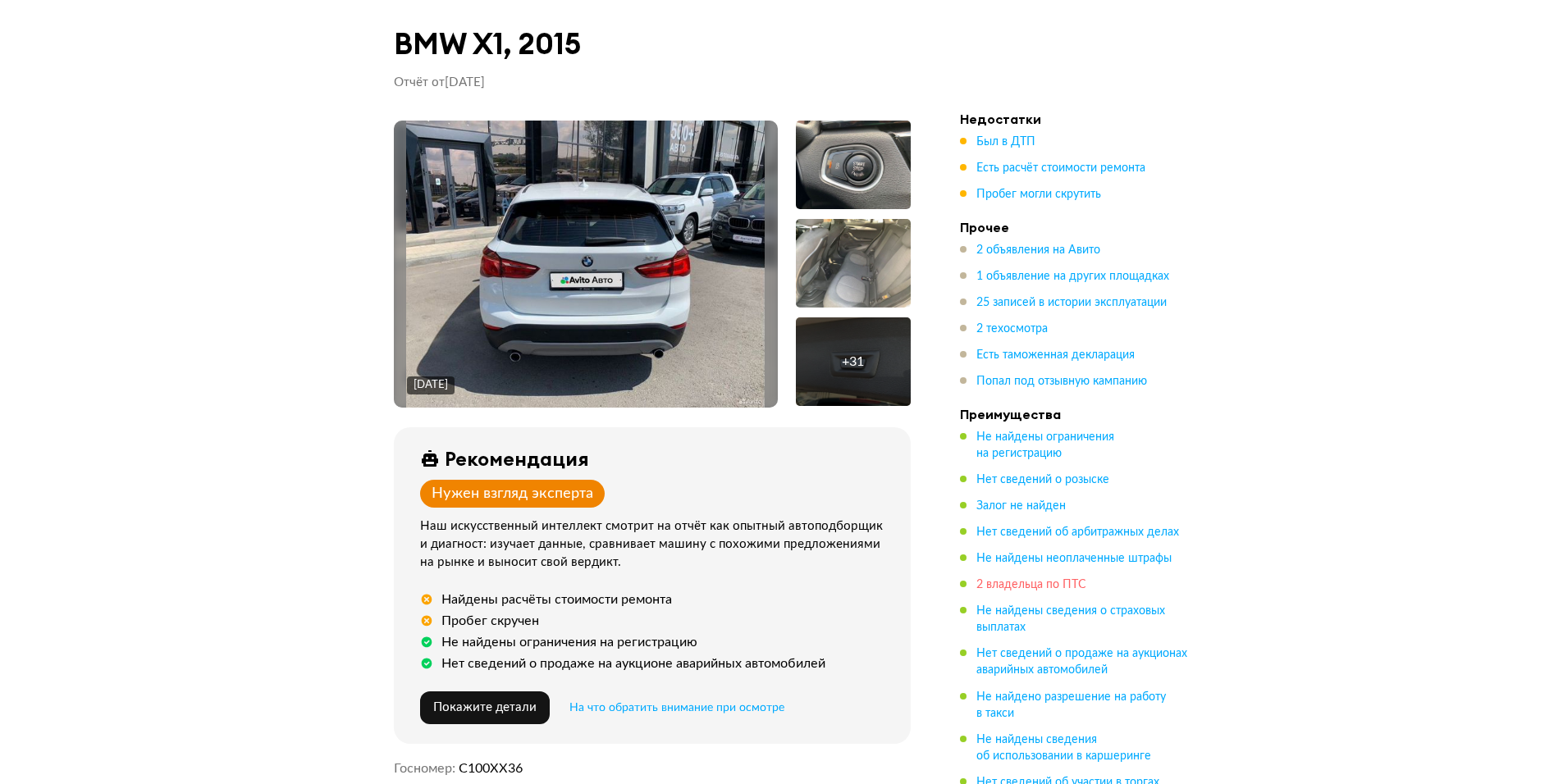
click at [1081, 579] on span "2 владельца по ПТС" at bounding box center [1031, 585] width 110 height 12
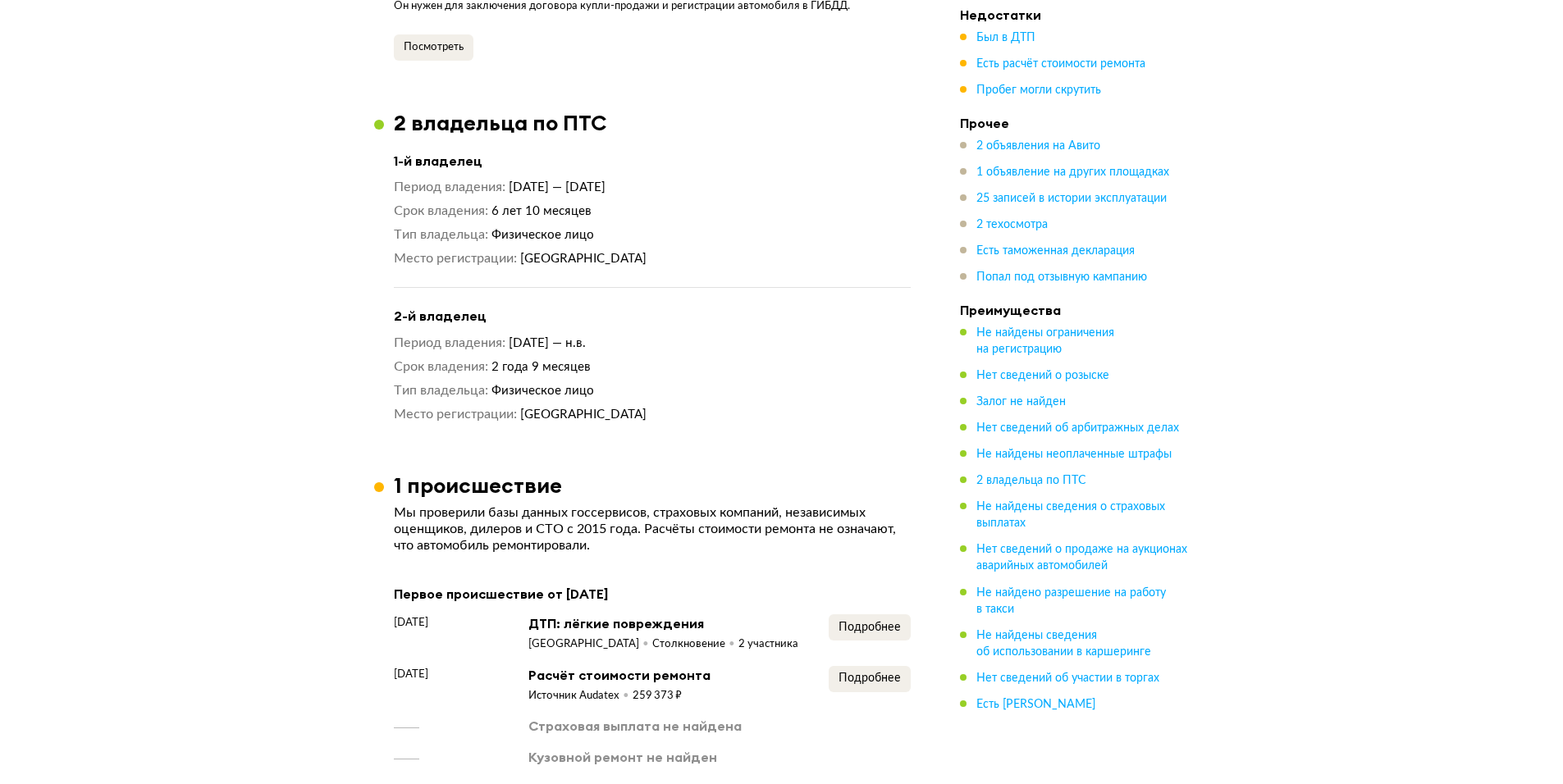
scroll to position [1765, 0]
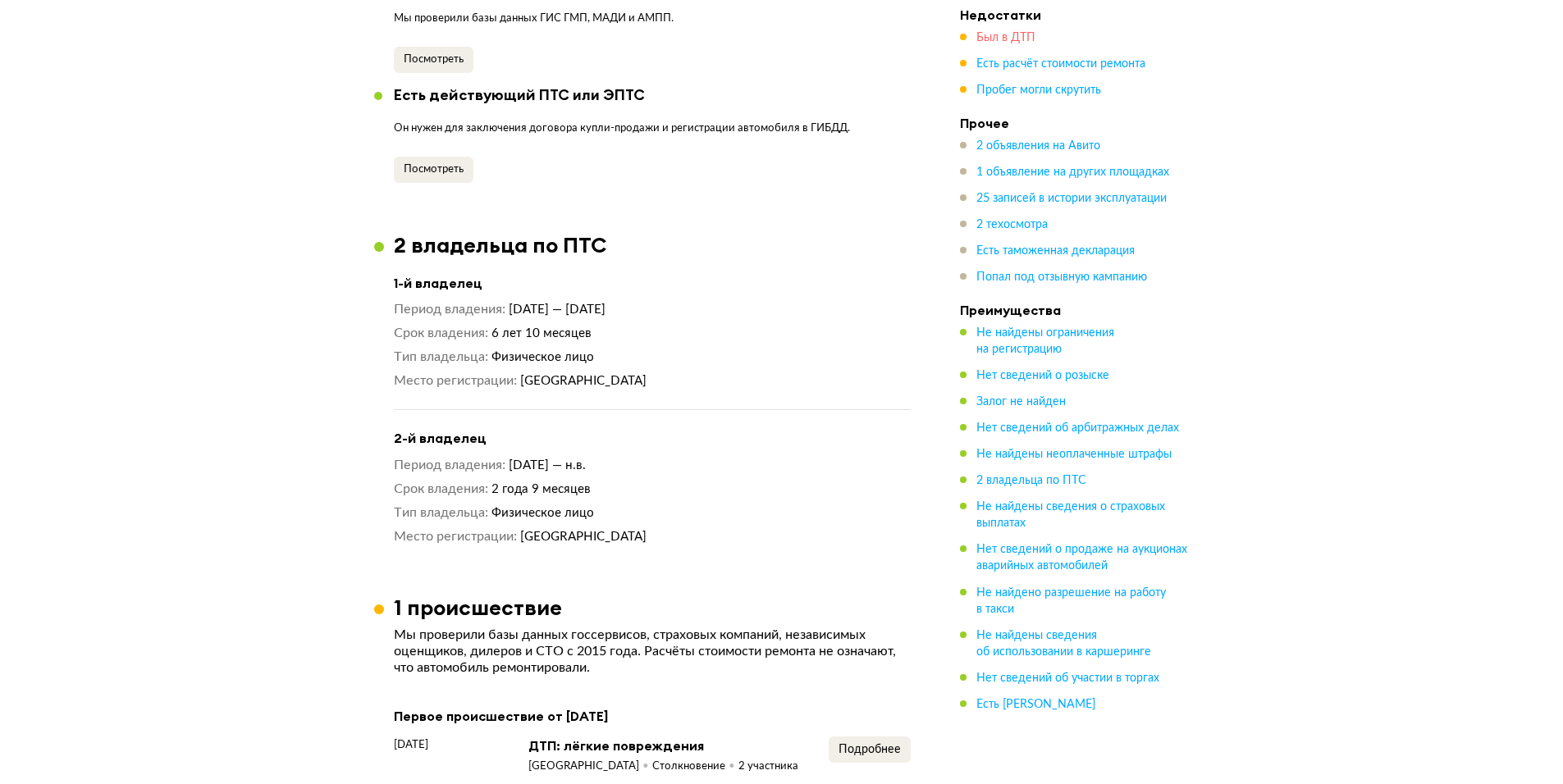
click at [1002, 32] on span "Был в ДТП" at bounding box center [1005, 38] width 59 height 12
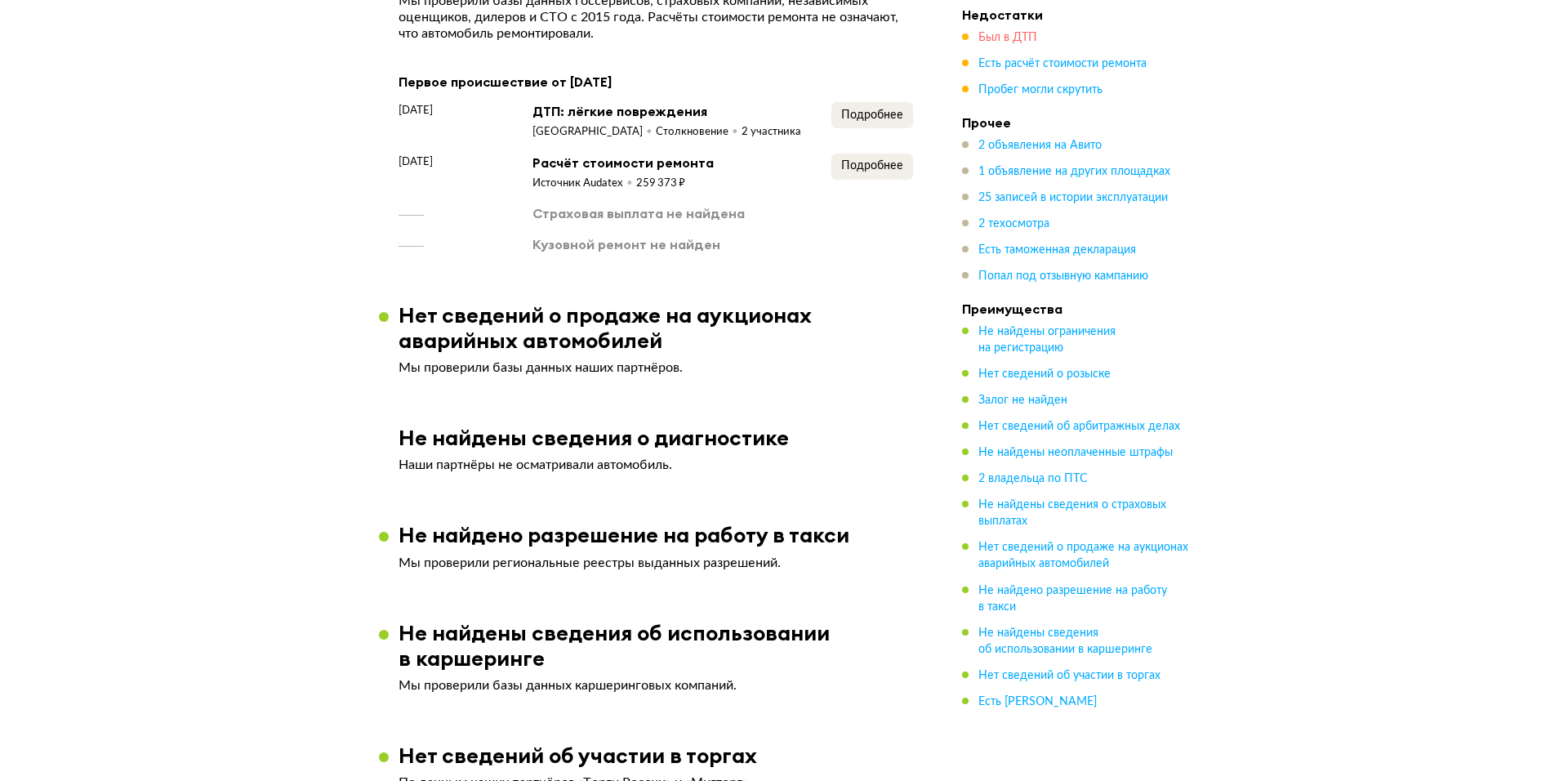
scroll to position [2255, 0]
click at [850, 108] on span "Подробнее" at bounding box center [865, 114] width 62 height 12
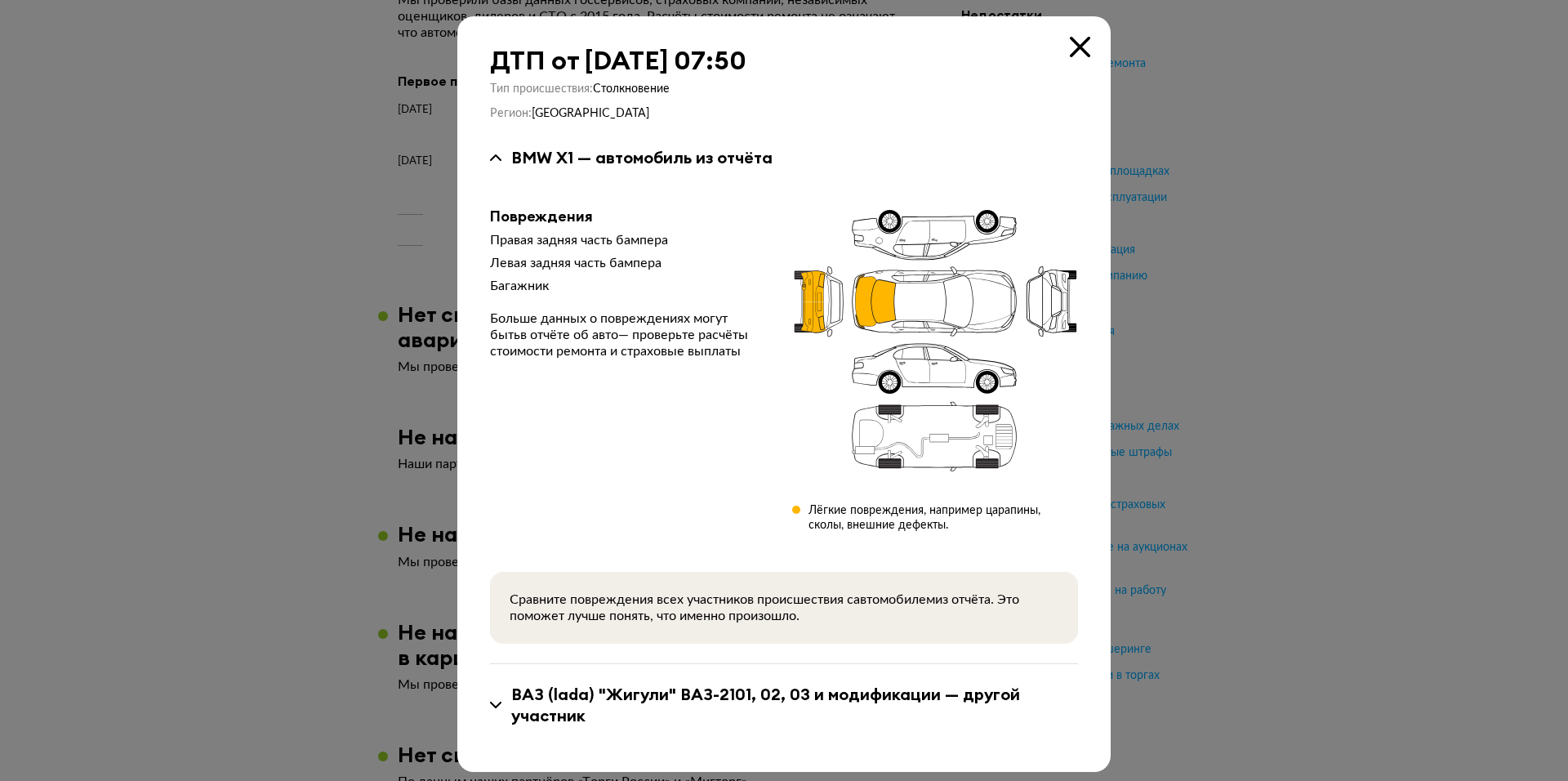
click at [1070, 47] on icon at bounding box center [1080, 46] width 20 height 20
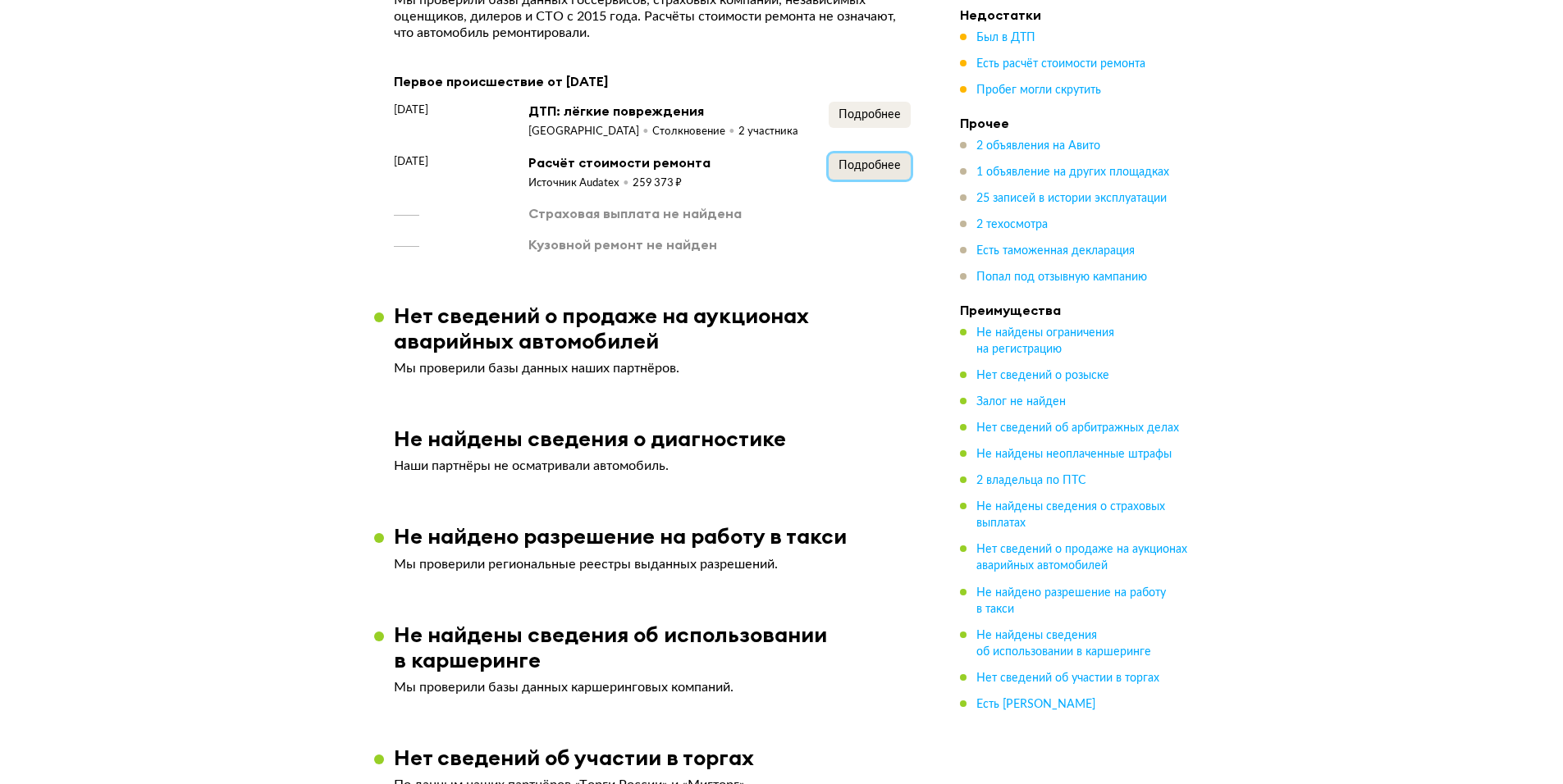
click at [855, 157] on button "Подробнее" at bounding box center [869, 166] width 82 height 26
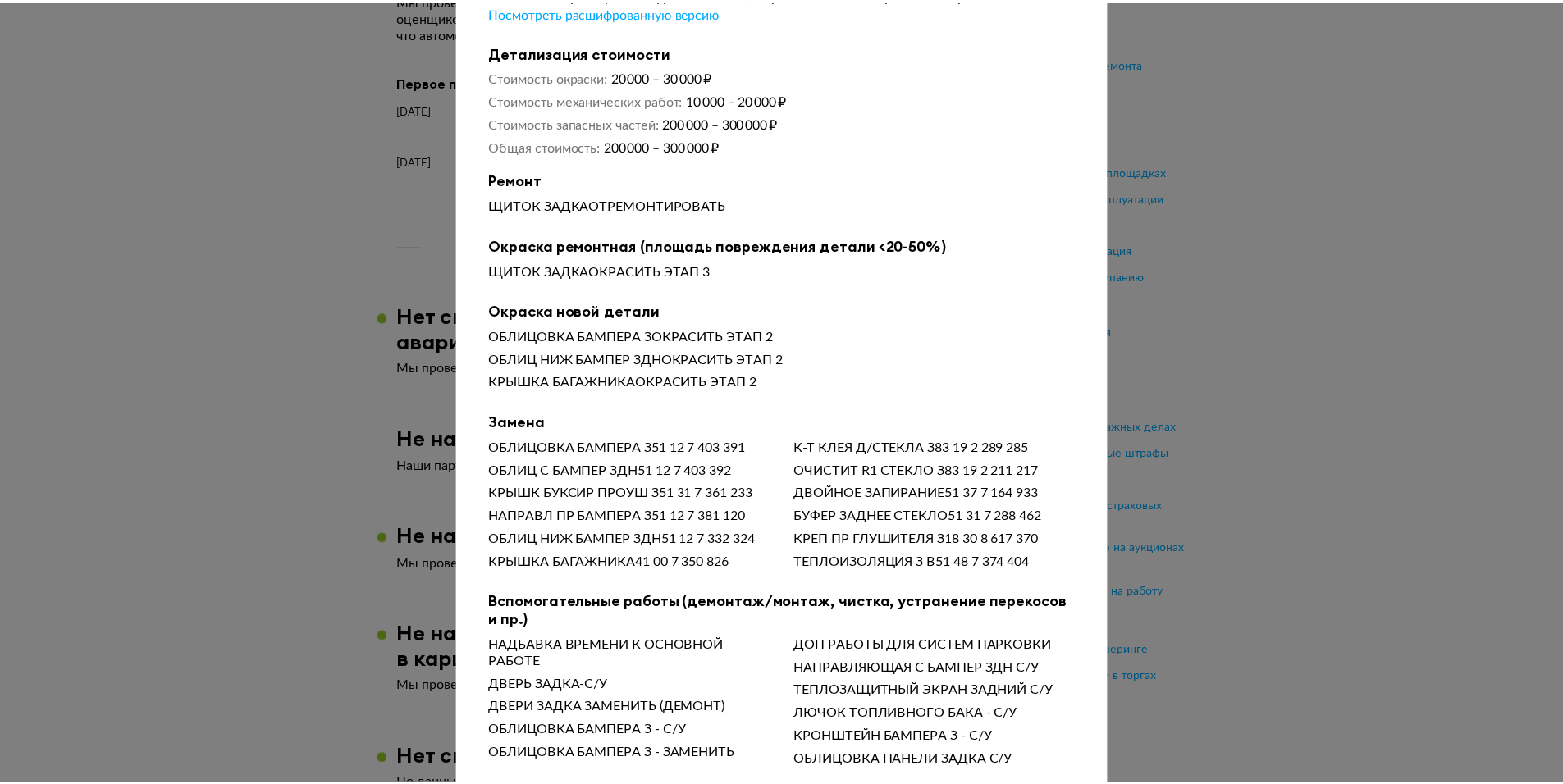
scroll to position [0, 0]
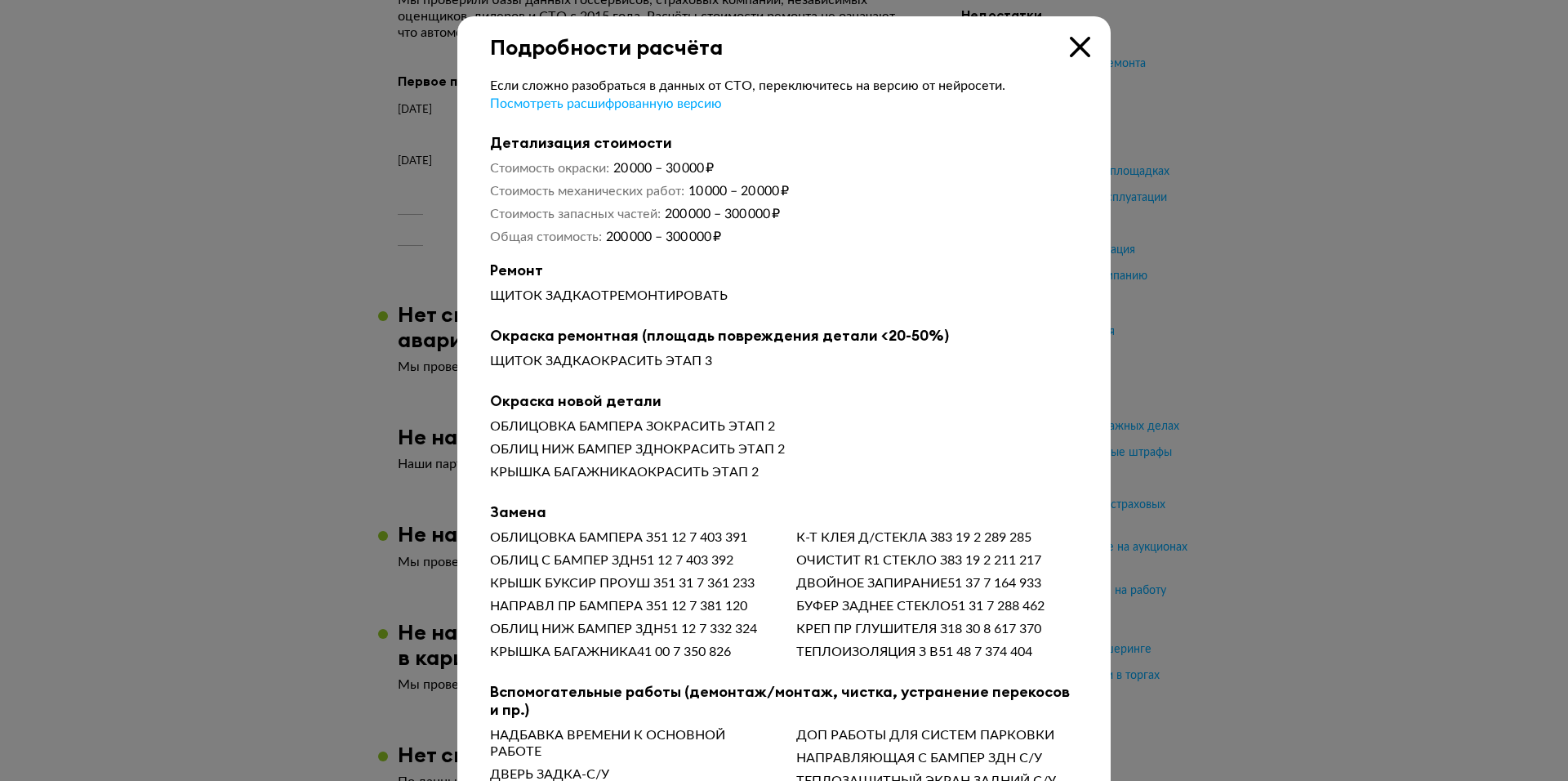
click at [1070, 48] on icon at bounding box center [1080, 46] width 20 height 20
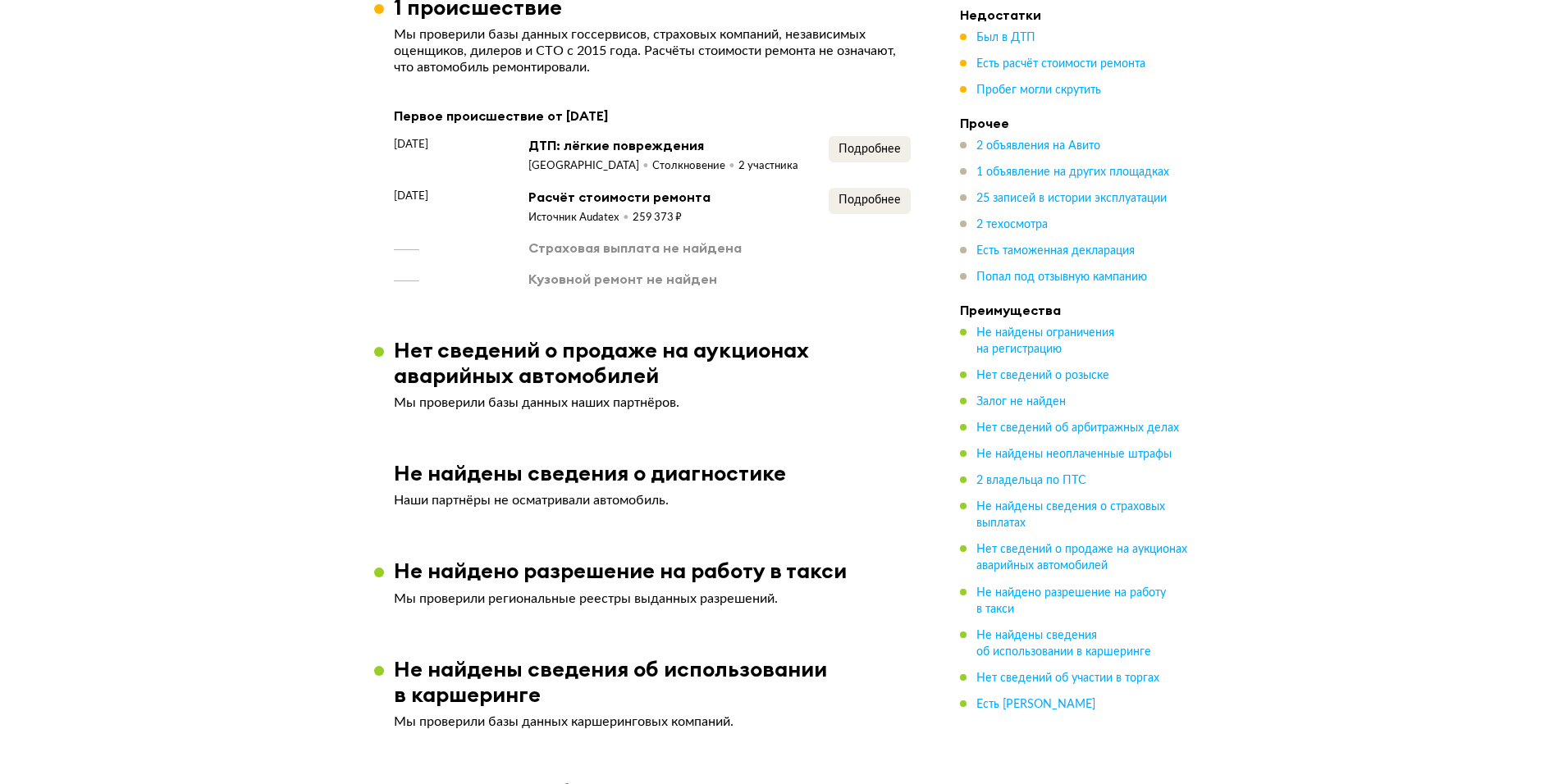
scroll to position [2154, 0]
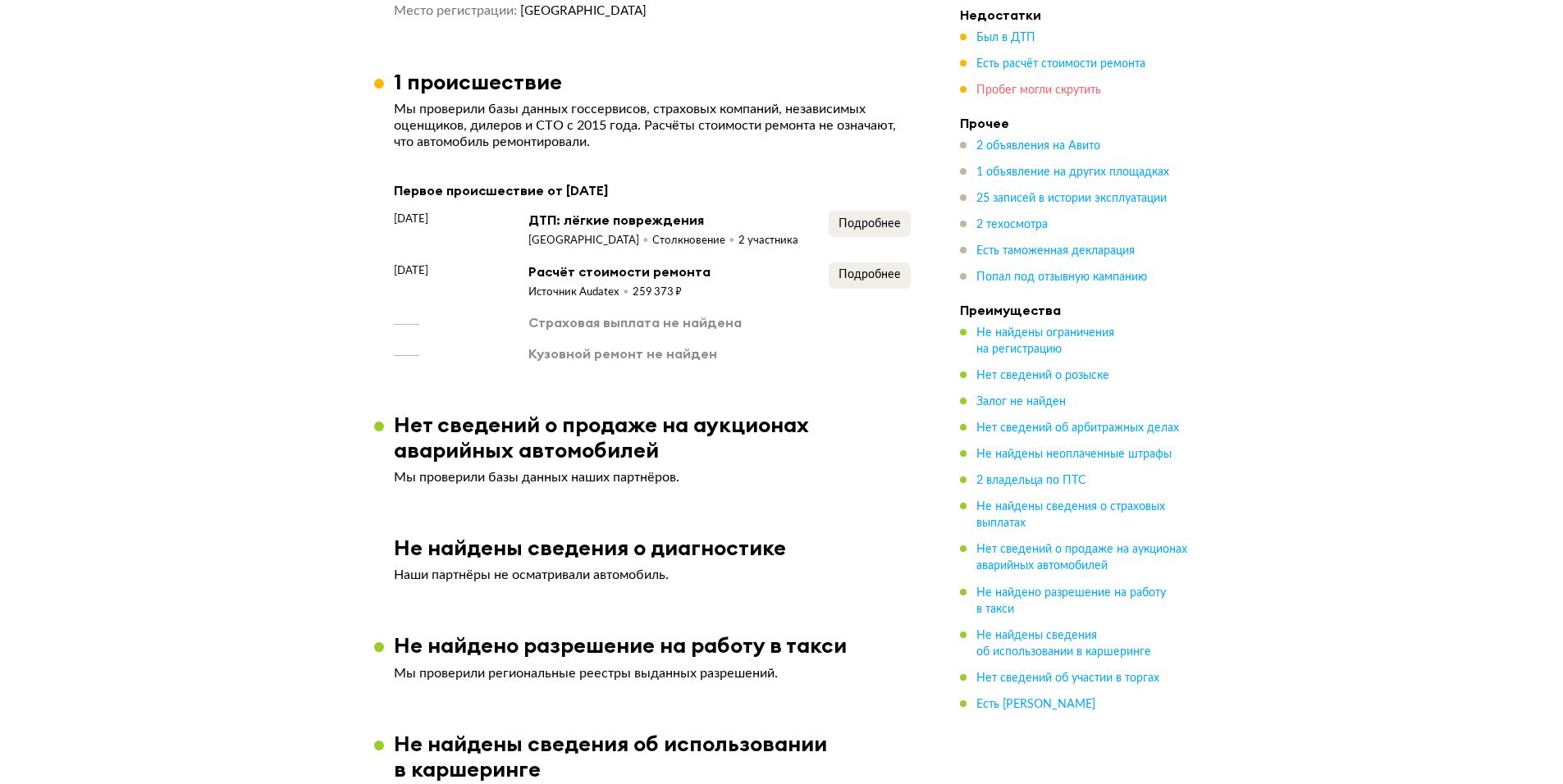
click at [1032, 96] on span "Пробег могли скрутить" at bounding box center [1038, 91] width 124 height 12
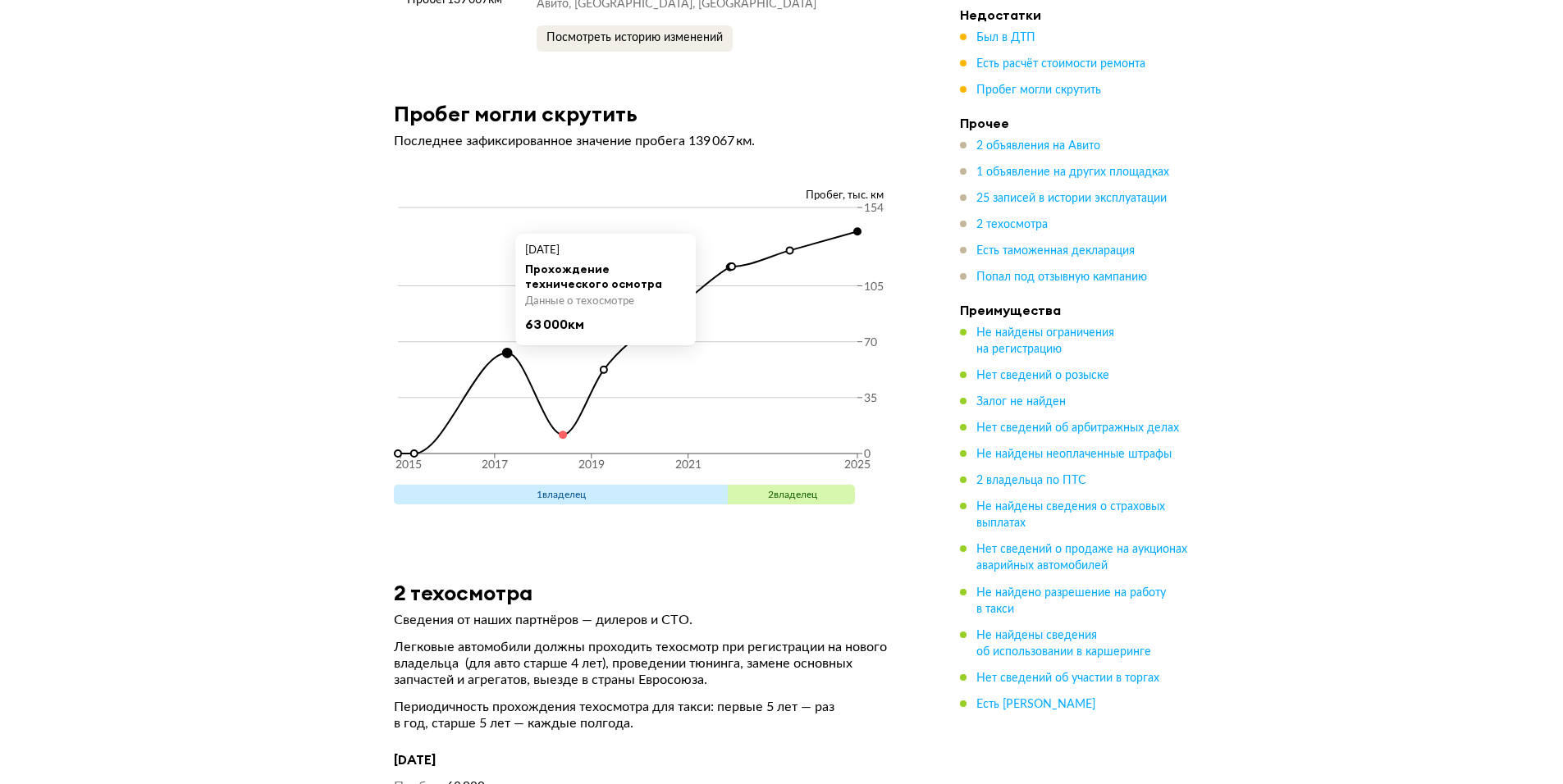
scroll to position [7110, 0]
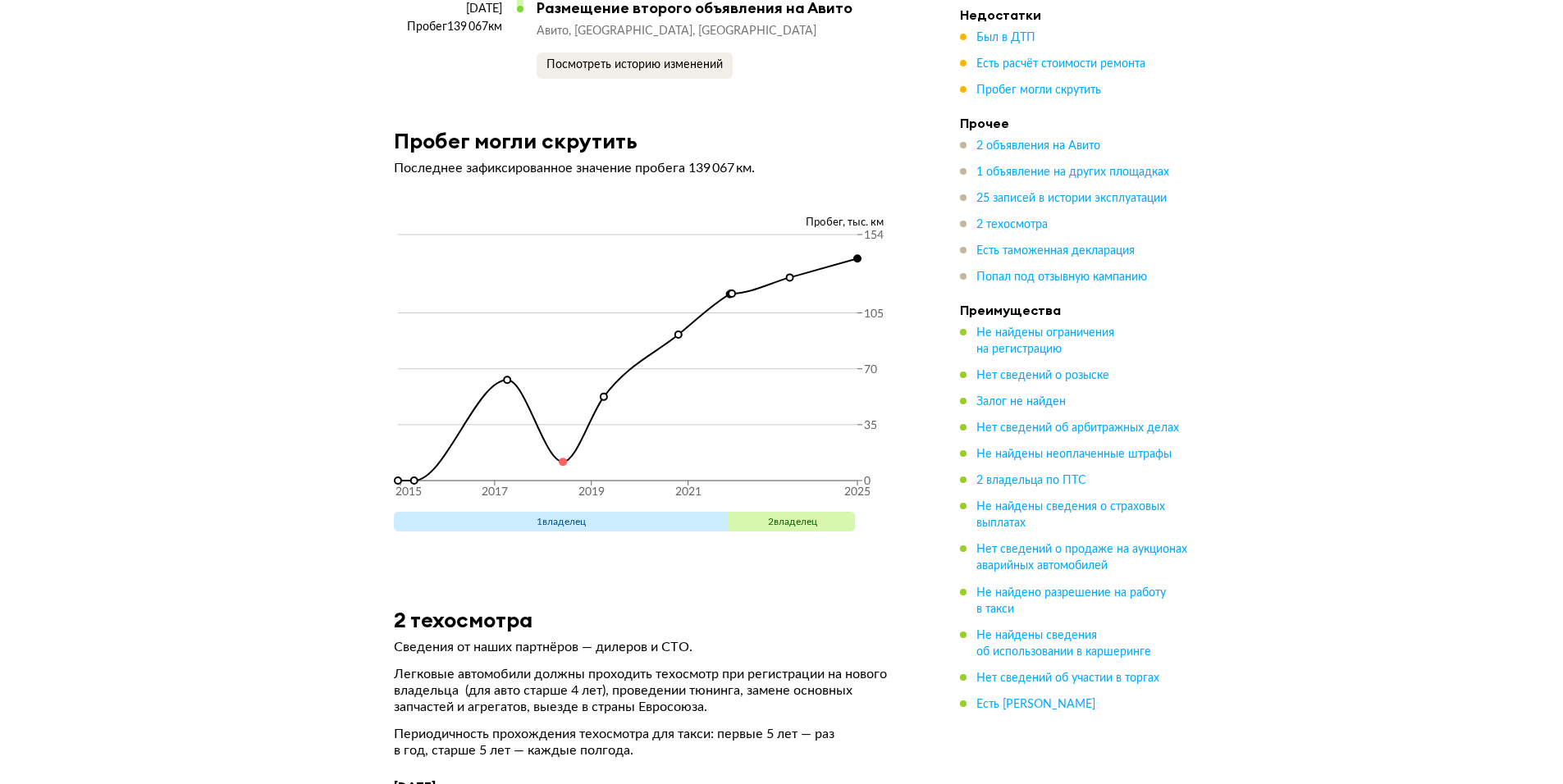
click at [994, 55] on ul "Был в ДТП Есть расчёт стоимости ремонта Пробег могли скрутить" at bounding box center [1074, 65] width 229 height 69
click at [994, 58] on span "Есть расчёт стоимости ремонта" at bounding box center [1060, 64] width 169 height 12
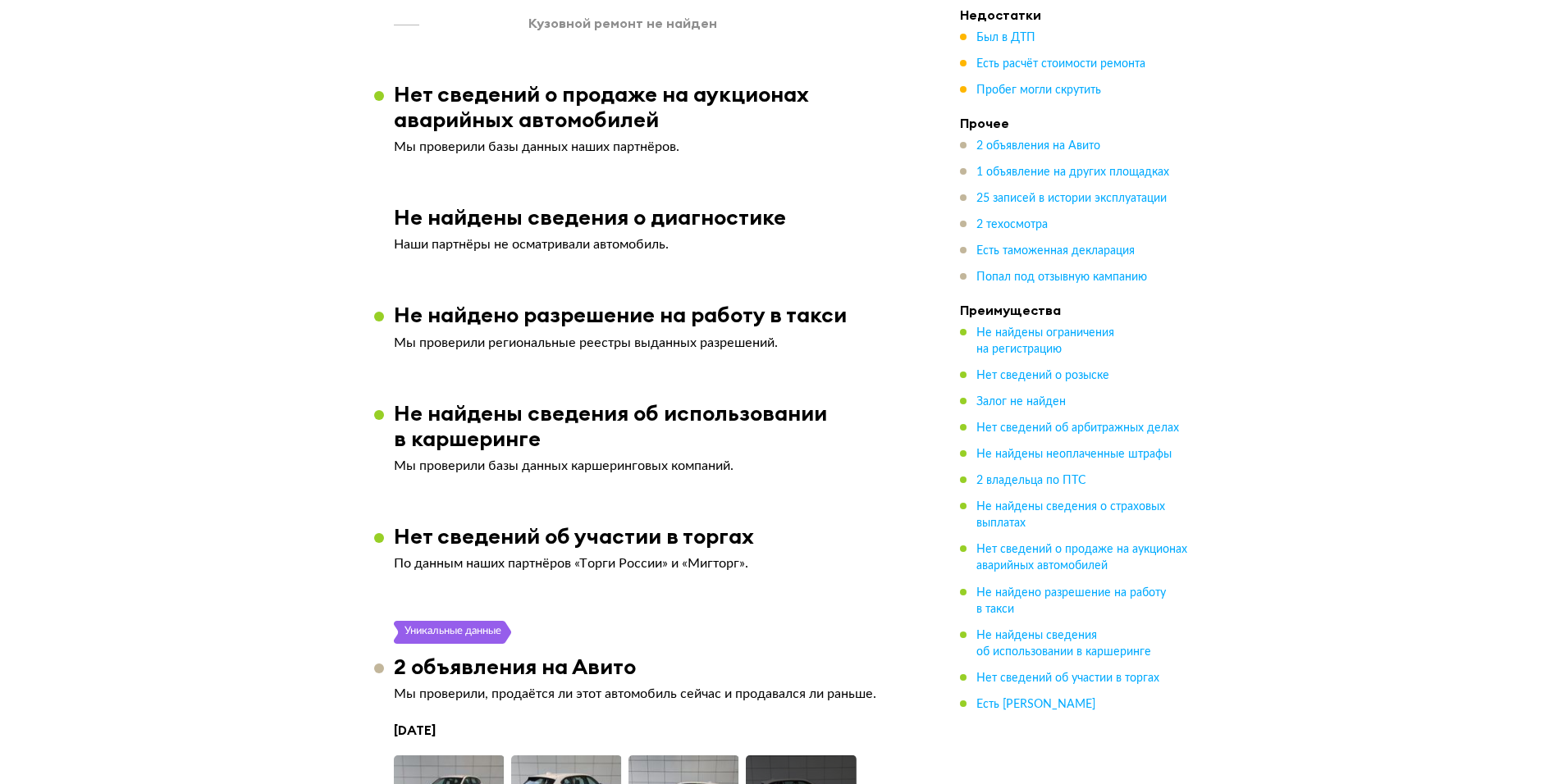
scroll to position [2316, 0]
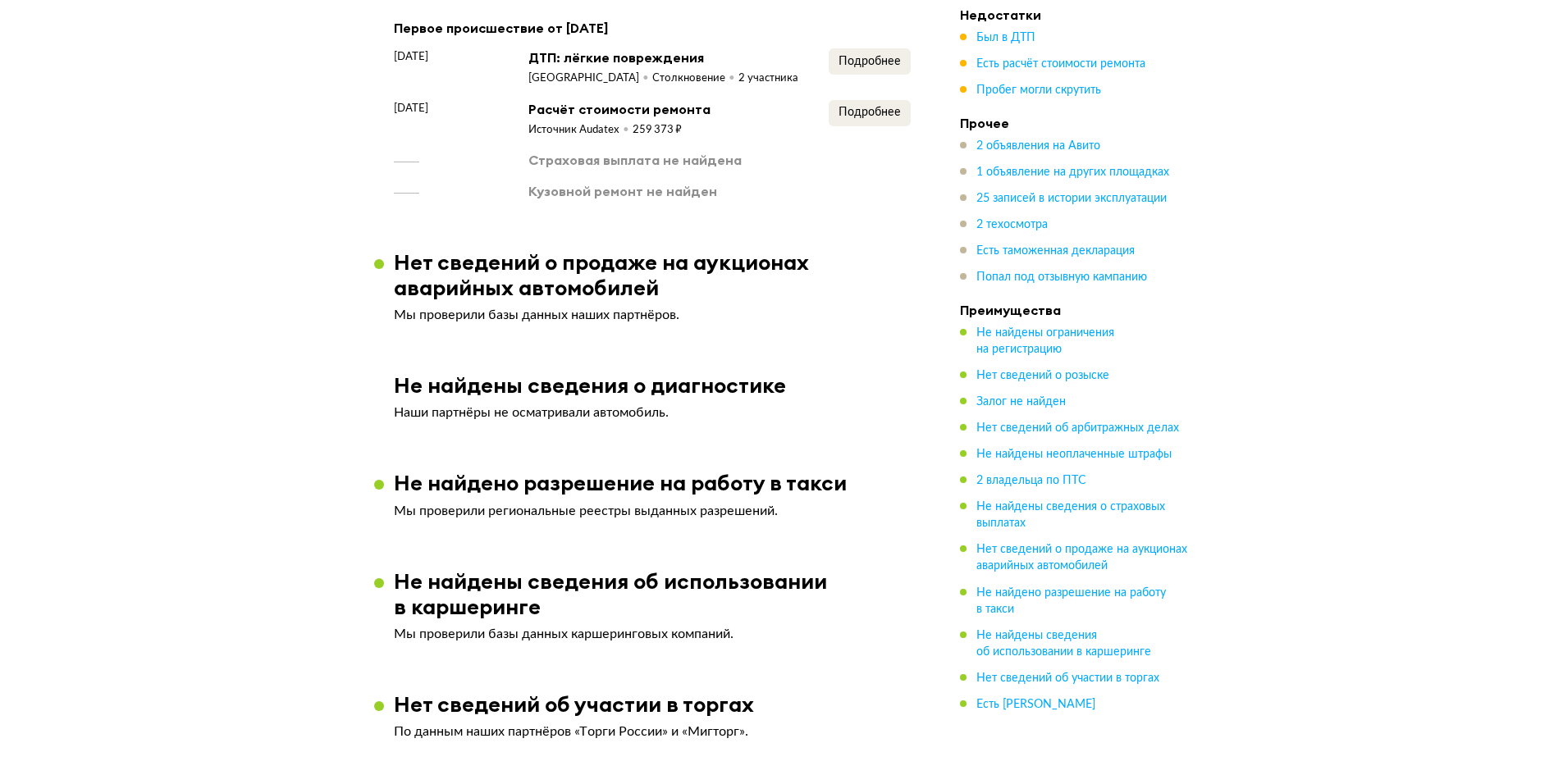
click at [973, 40] on div "Был в ДТП" at bounding box center [1074, 38] width 229 height 16
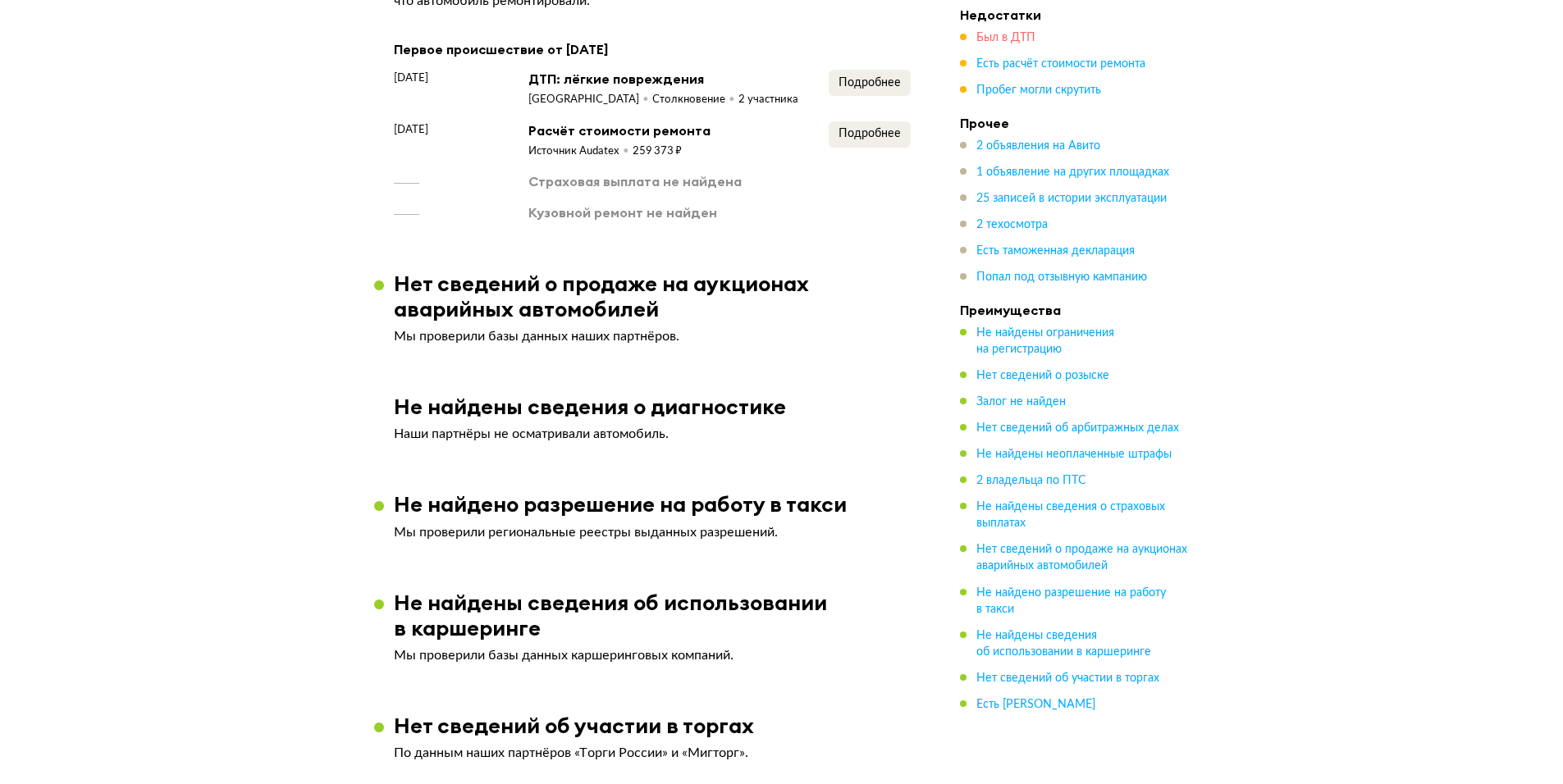
click at [989, 40] on span "Был в ДТП" at bounding box center [1005, 38] width 59 height 12
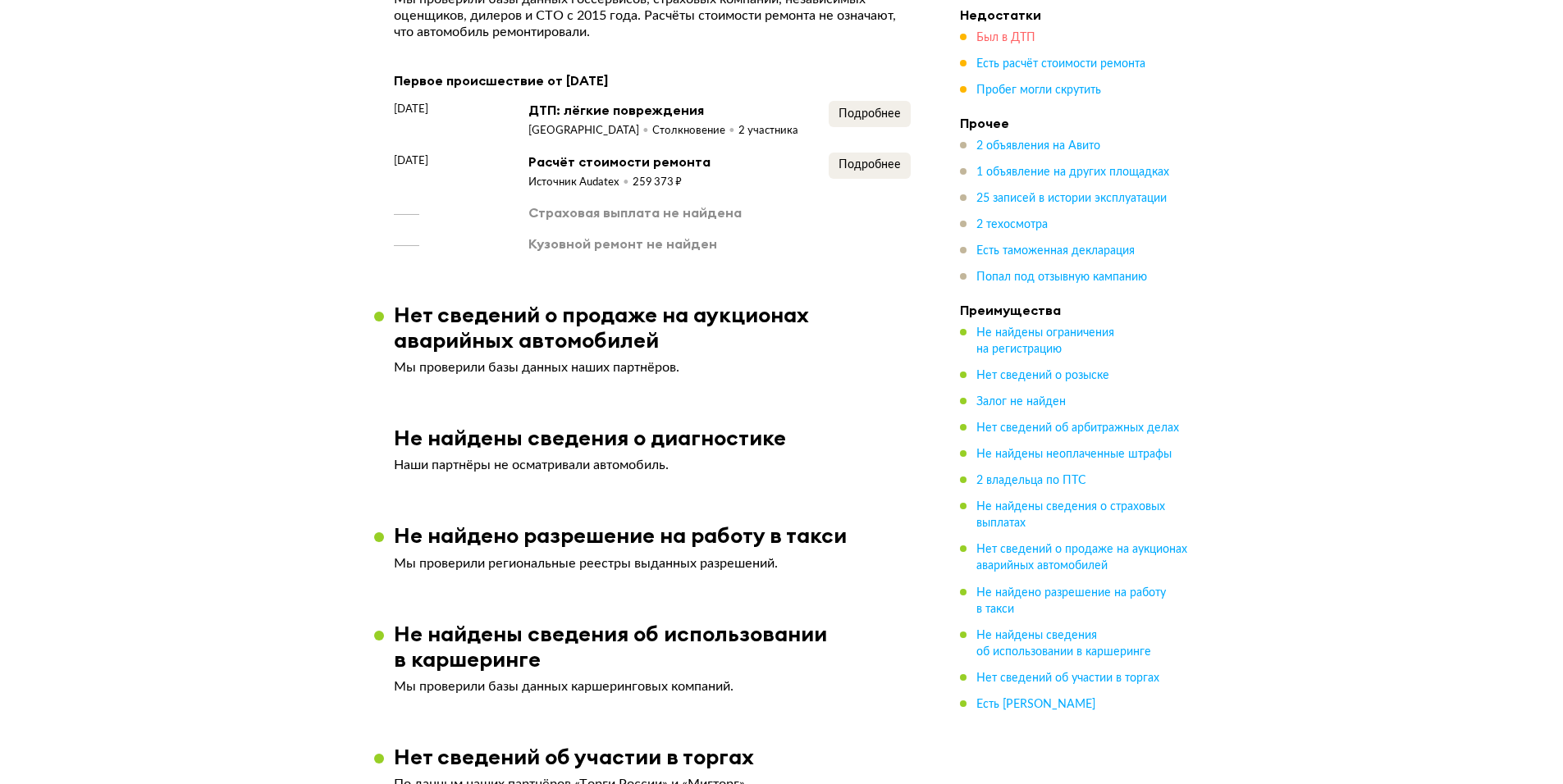
scroll to position [2263, 0]
click at [885, 109] on span "Подробнее" at bounding box center [869, 115] width 63 height 12
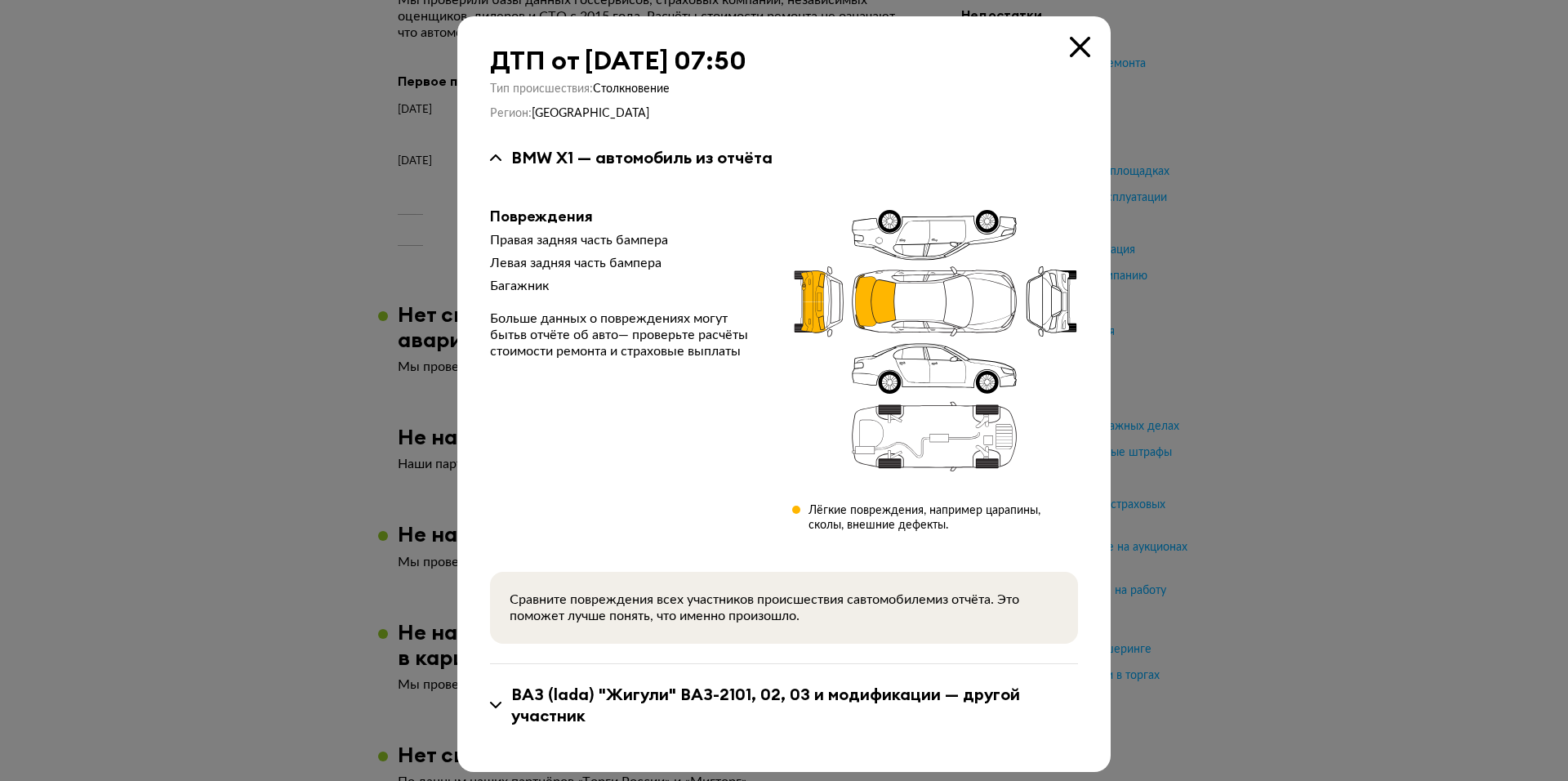
click at [1250, 158] on div at bounding box center [784, 390] width 1568 height 781
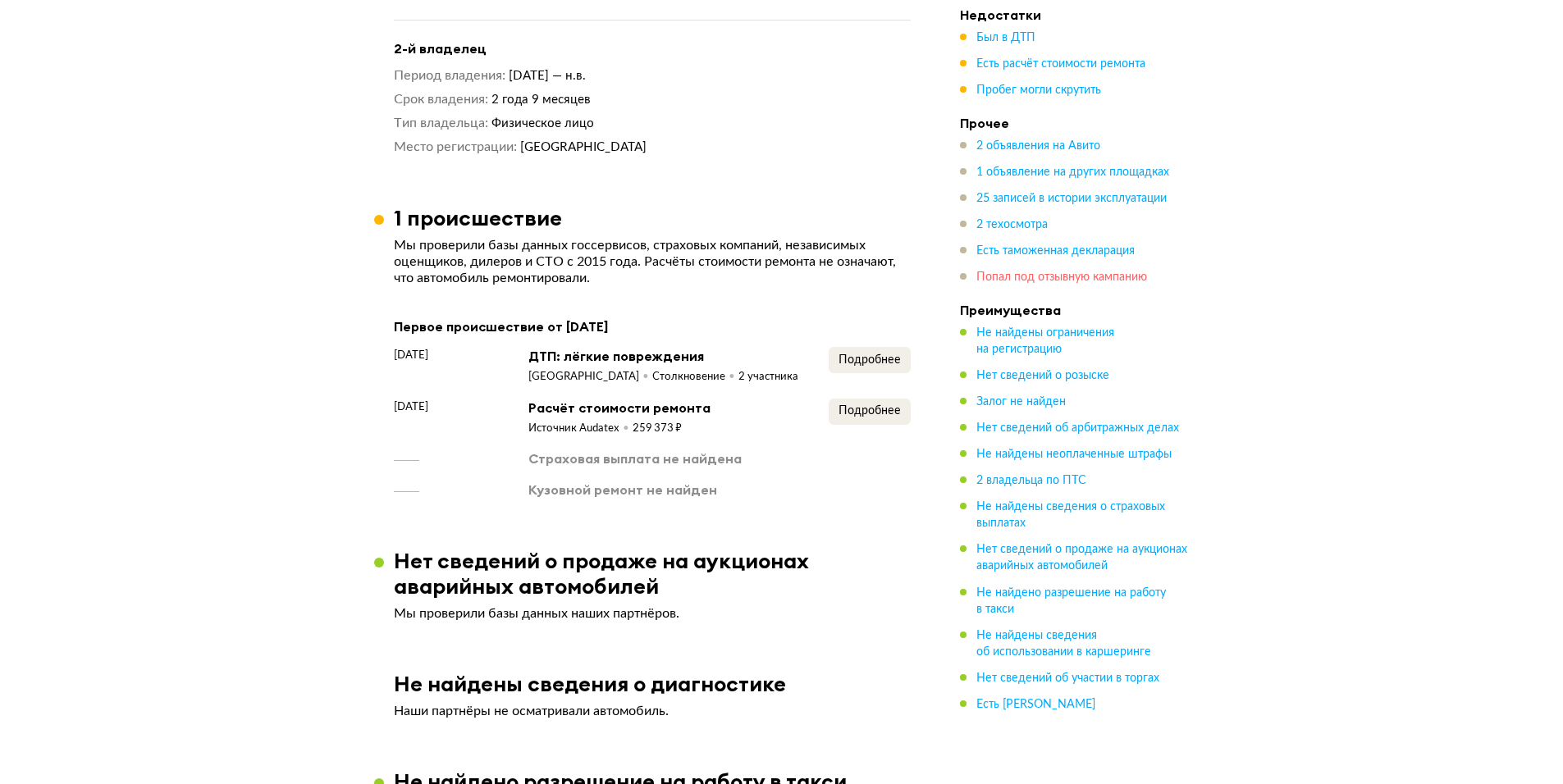
scroll to position [2017, 0]
click at [1131, 200] on span "25 записей в истории эксплуатации" at bounding box center [1072, 198] width 191 height 12
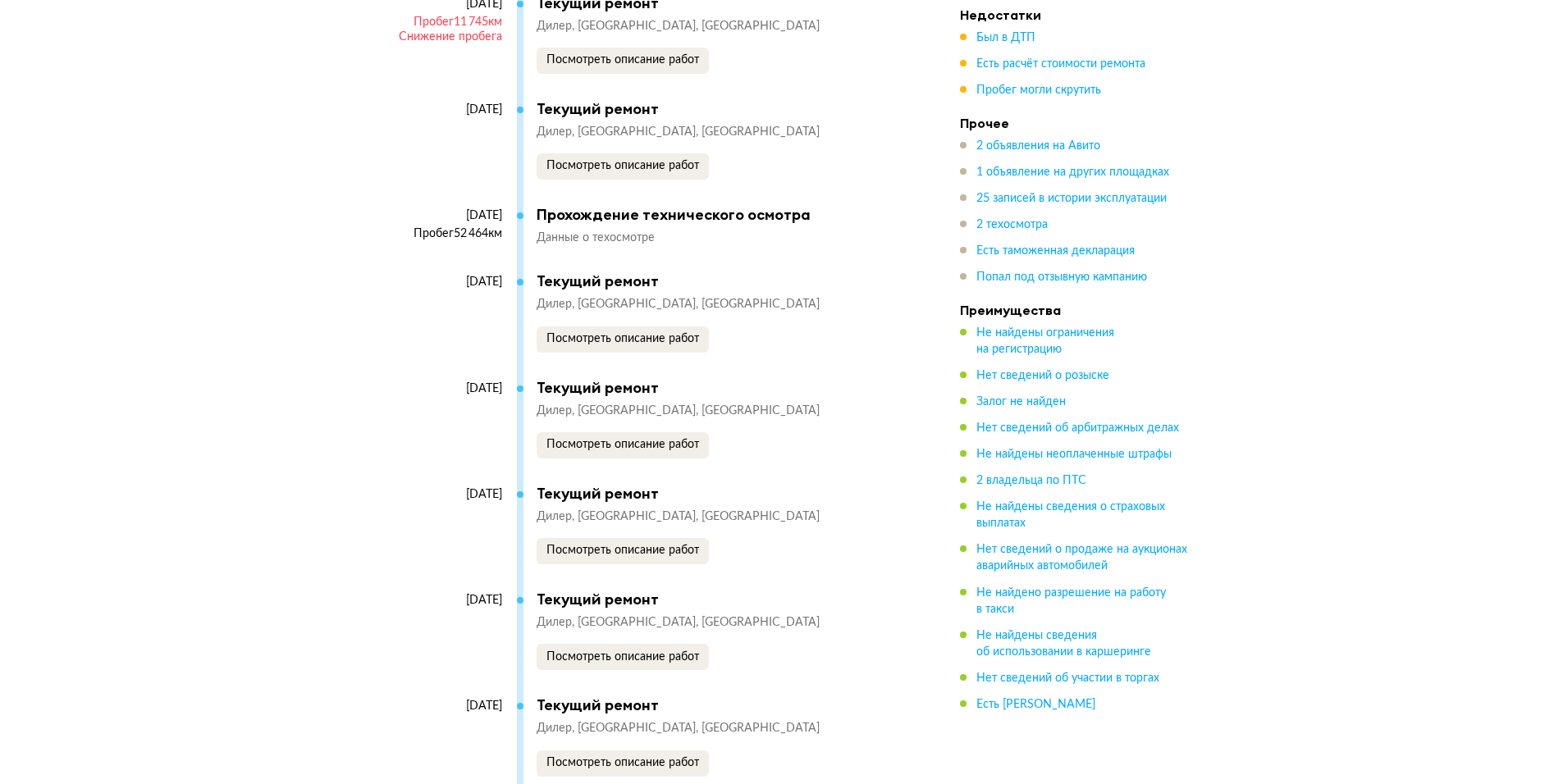
scroll to position [4996, 0]
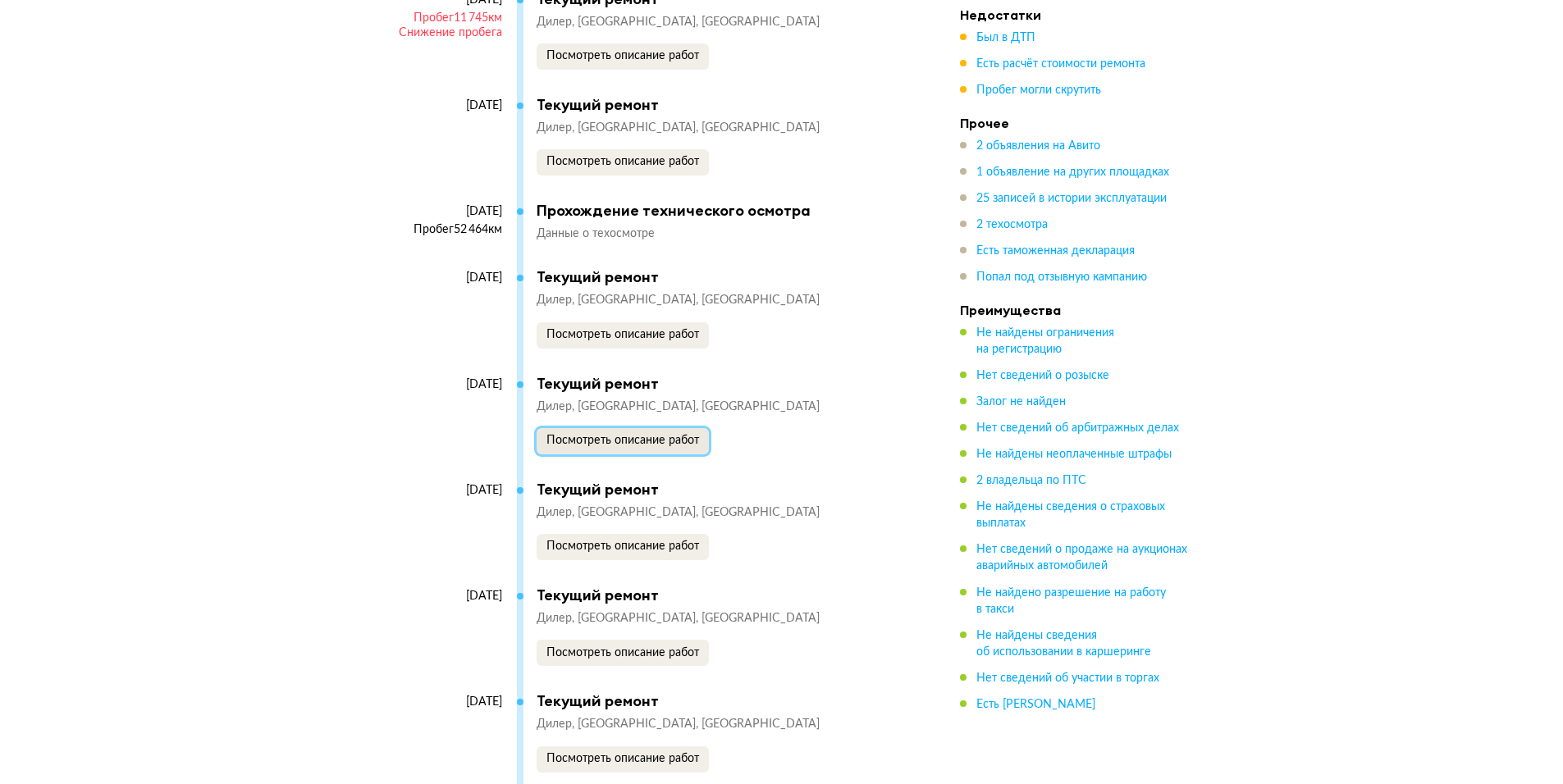
click at [654, 429] on button "Посмотреть описание работ" at bounding box center [623, 441] width 172 height 26
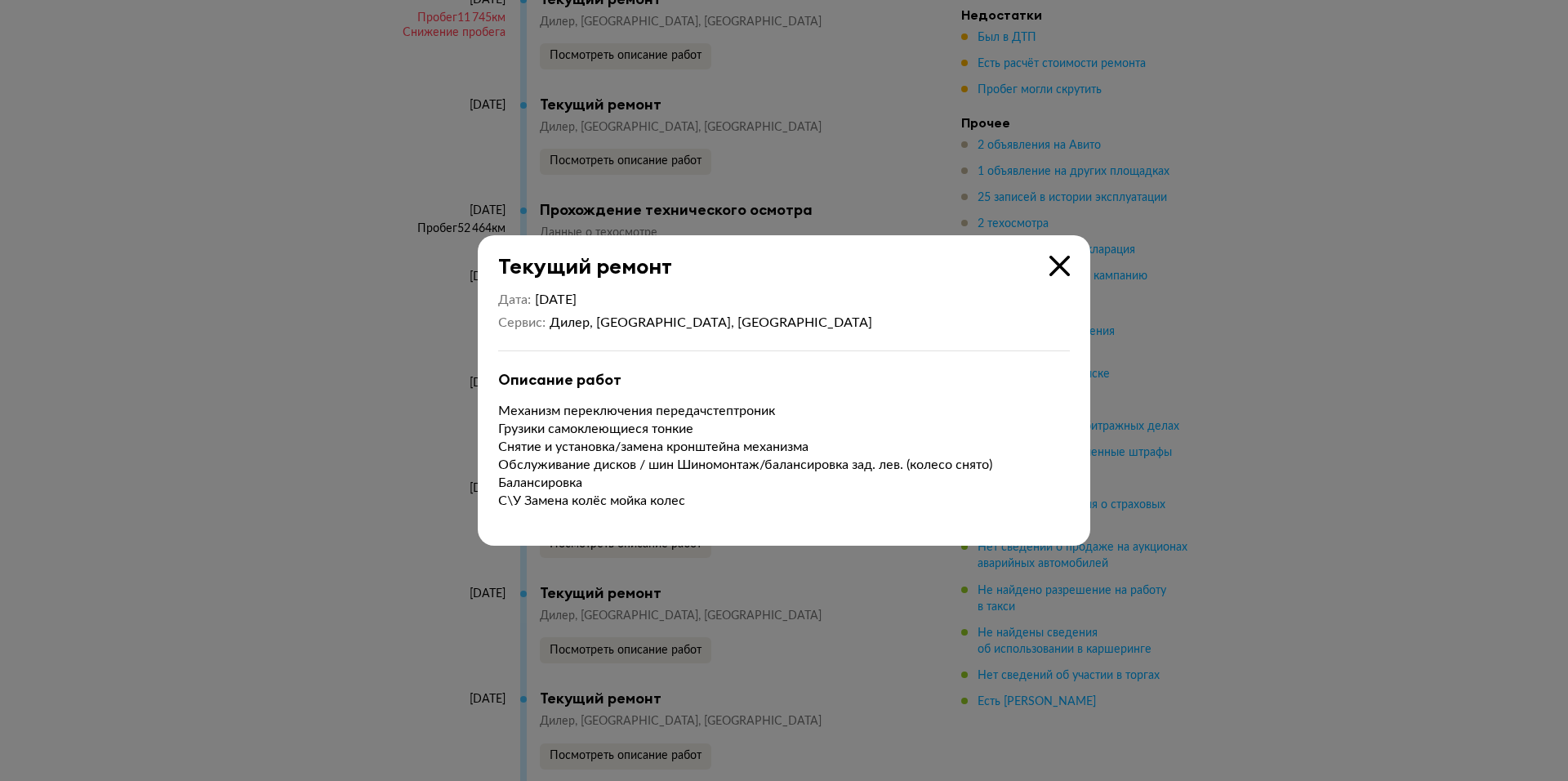
click at [1464, 443] on div at bounding box center [784, 390] width 1568 height 781
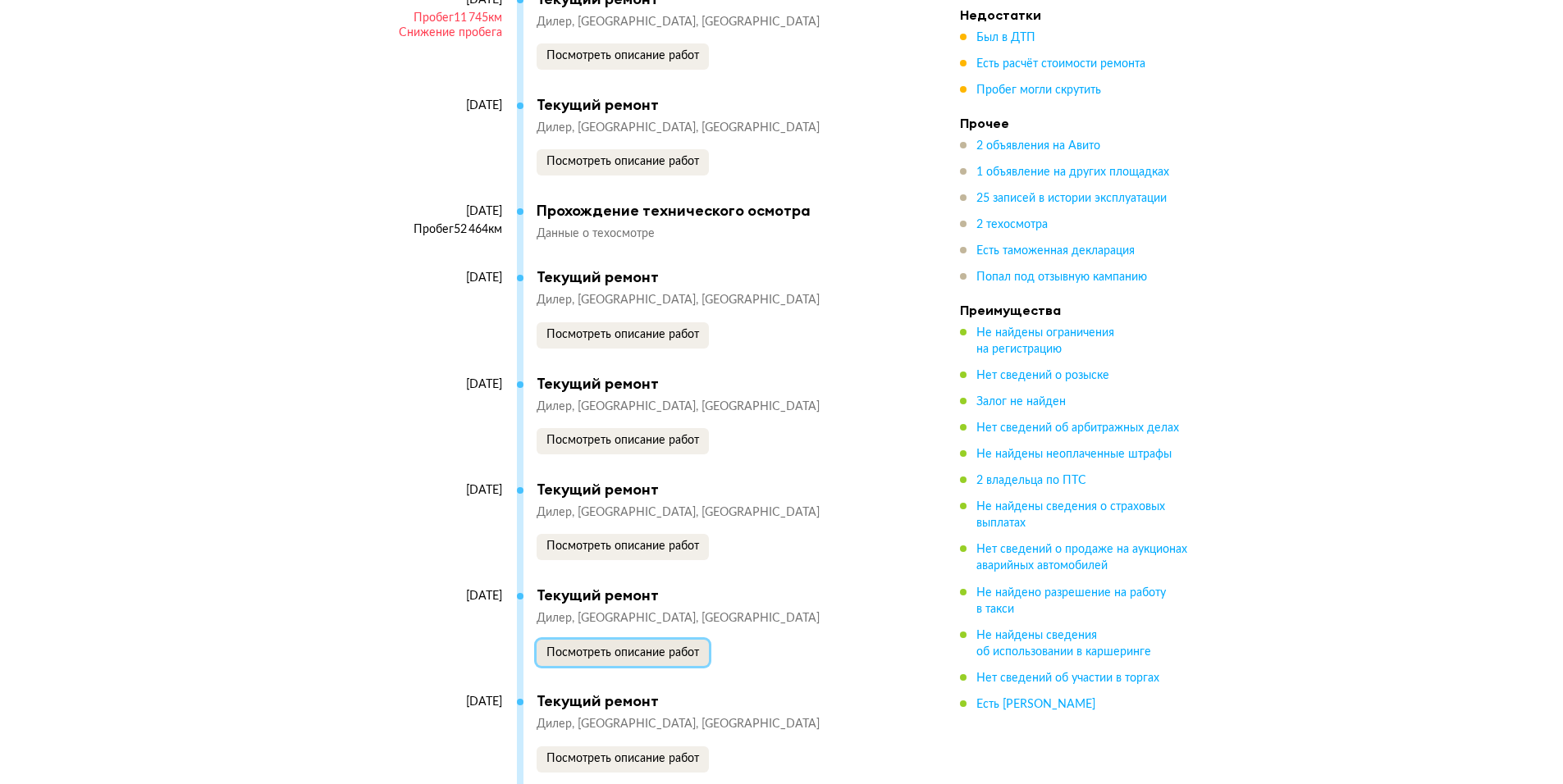
click at [618, 640] on button "Посмотреть описание работ" at bounding box center [623, 652] width 172 height 26
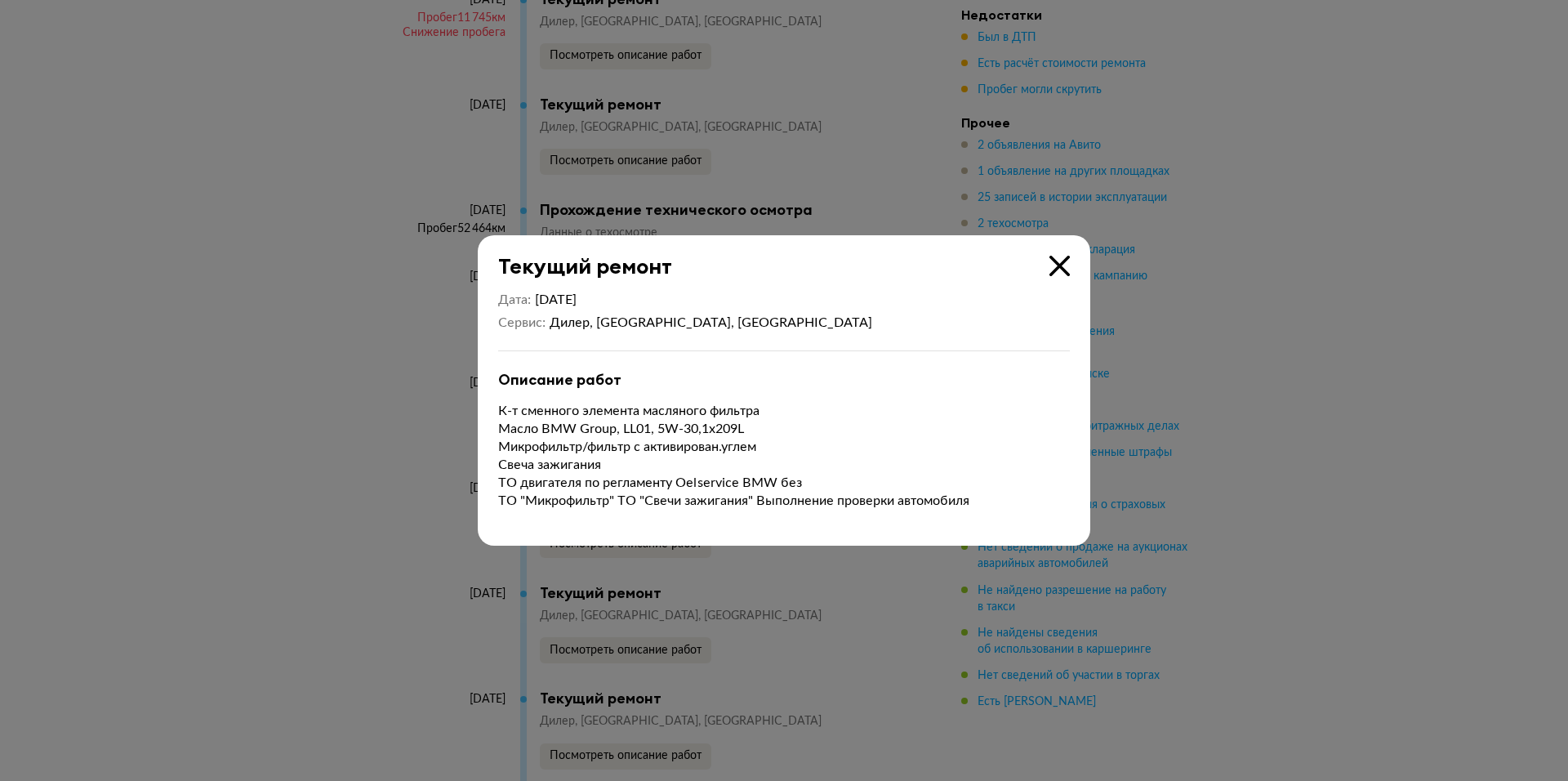
click at [1444, 333] on div at bounding box center [784, 390] width 1568 height 781
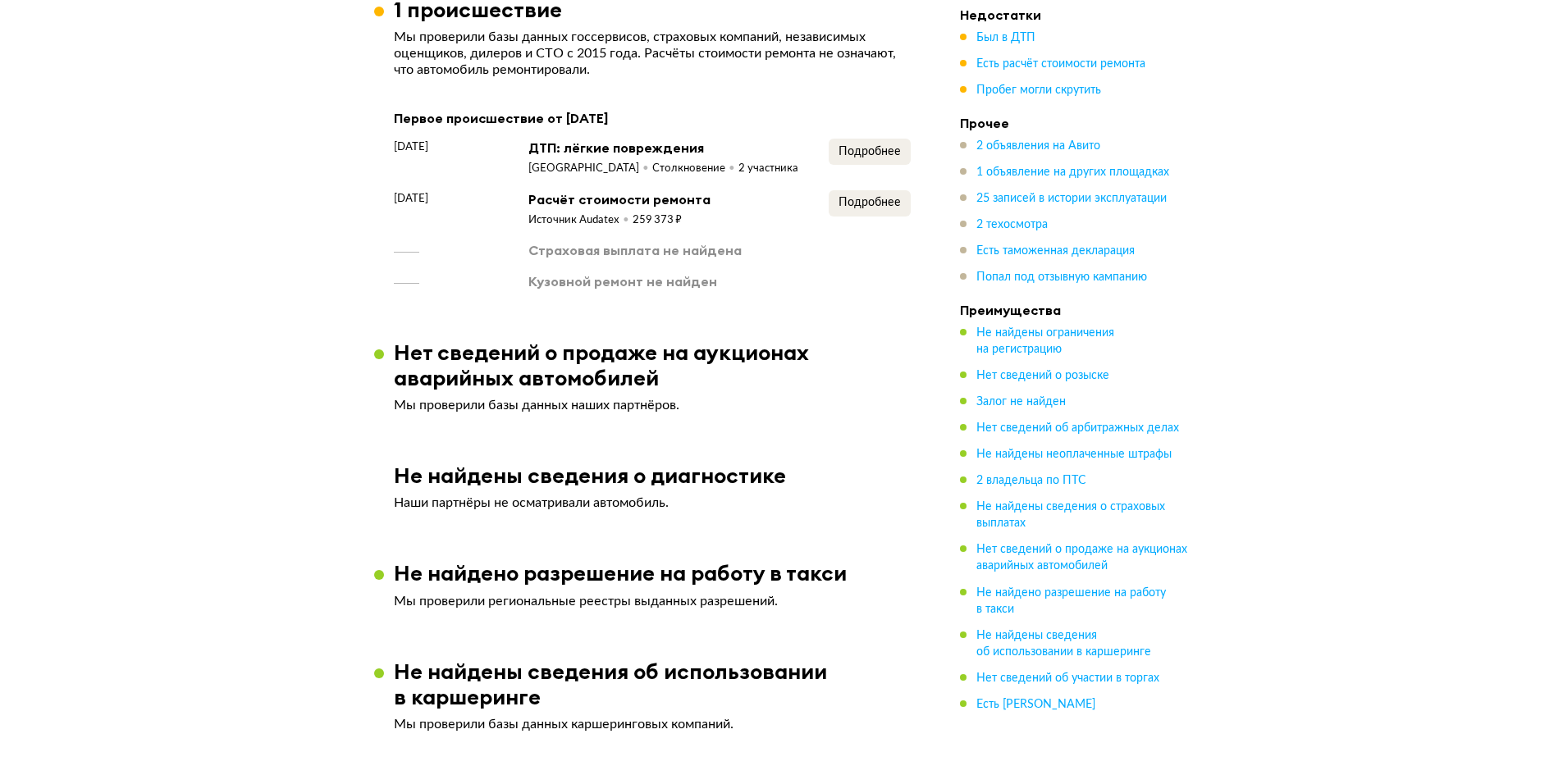
scroll to position [0, 0]
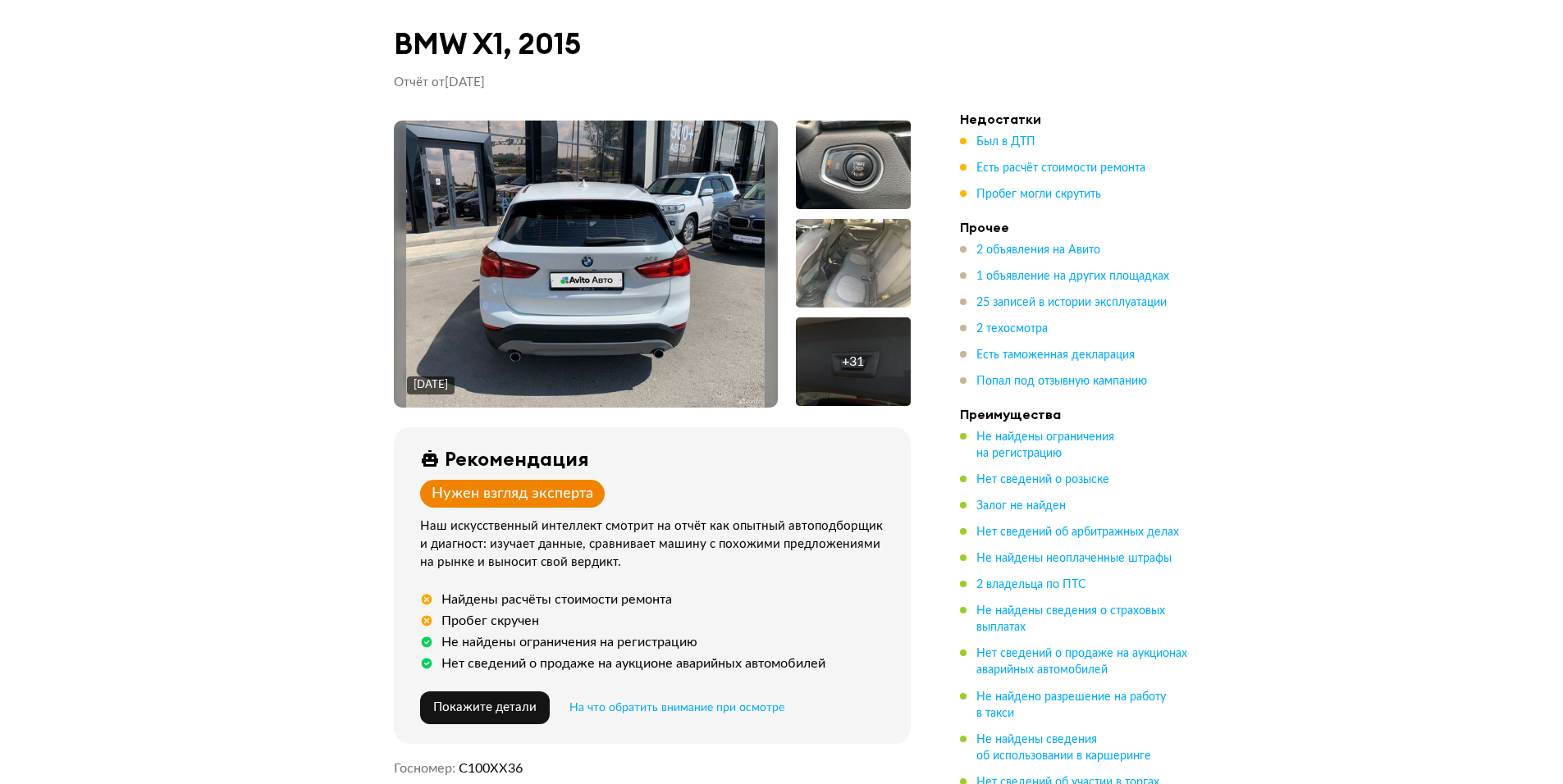
drag, startPoint x: 1475, startPoint y: 647, endPoint x: 1317, endPoint y: 214, distance: 460.9
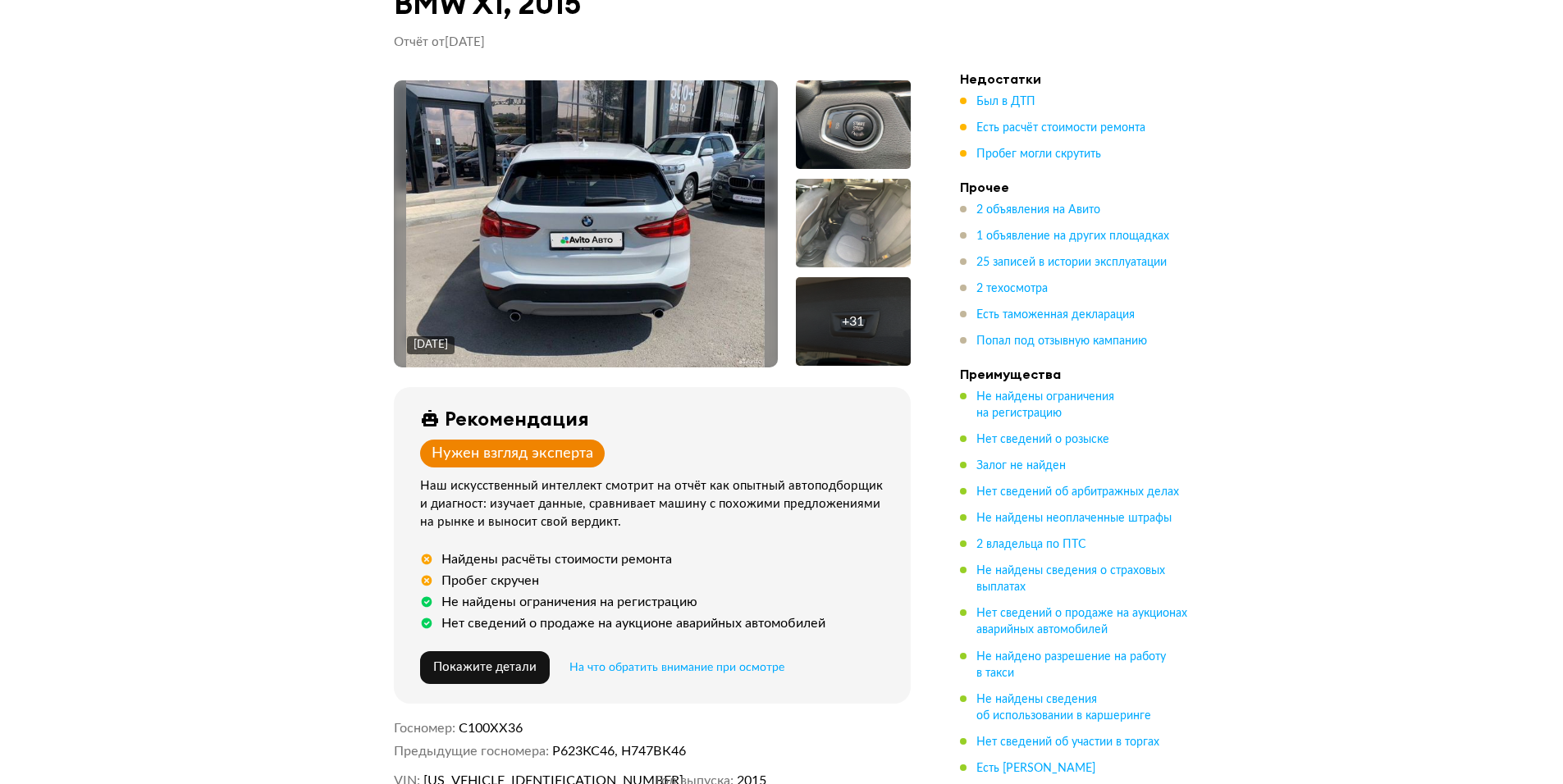
scroll to position [109, 0]
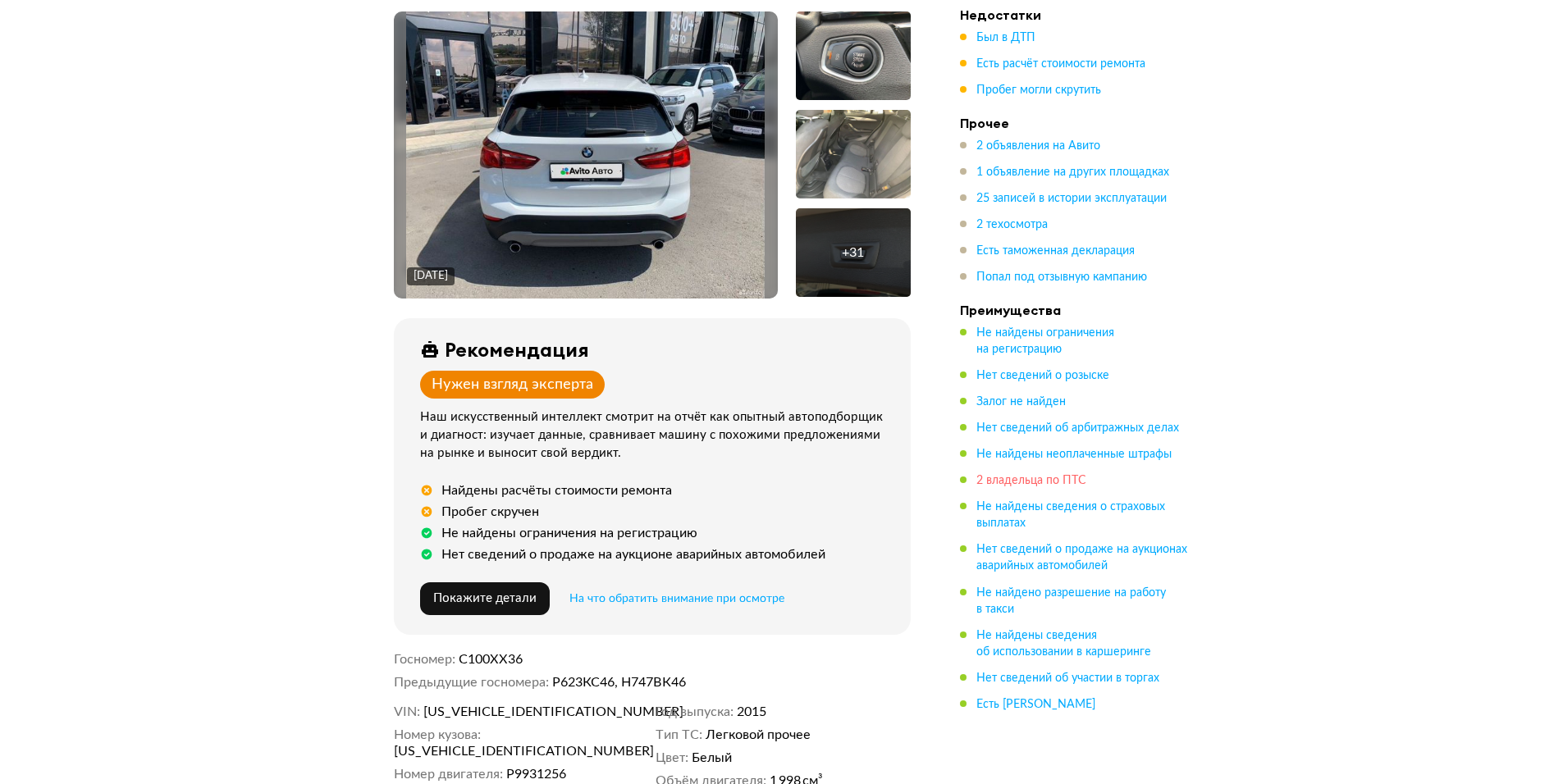
click at [1019, 479] on span "2 владельца по ПТС" at bounding box center [1031, 481] width 110 height 12
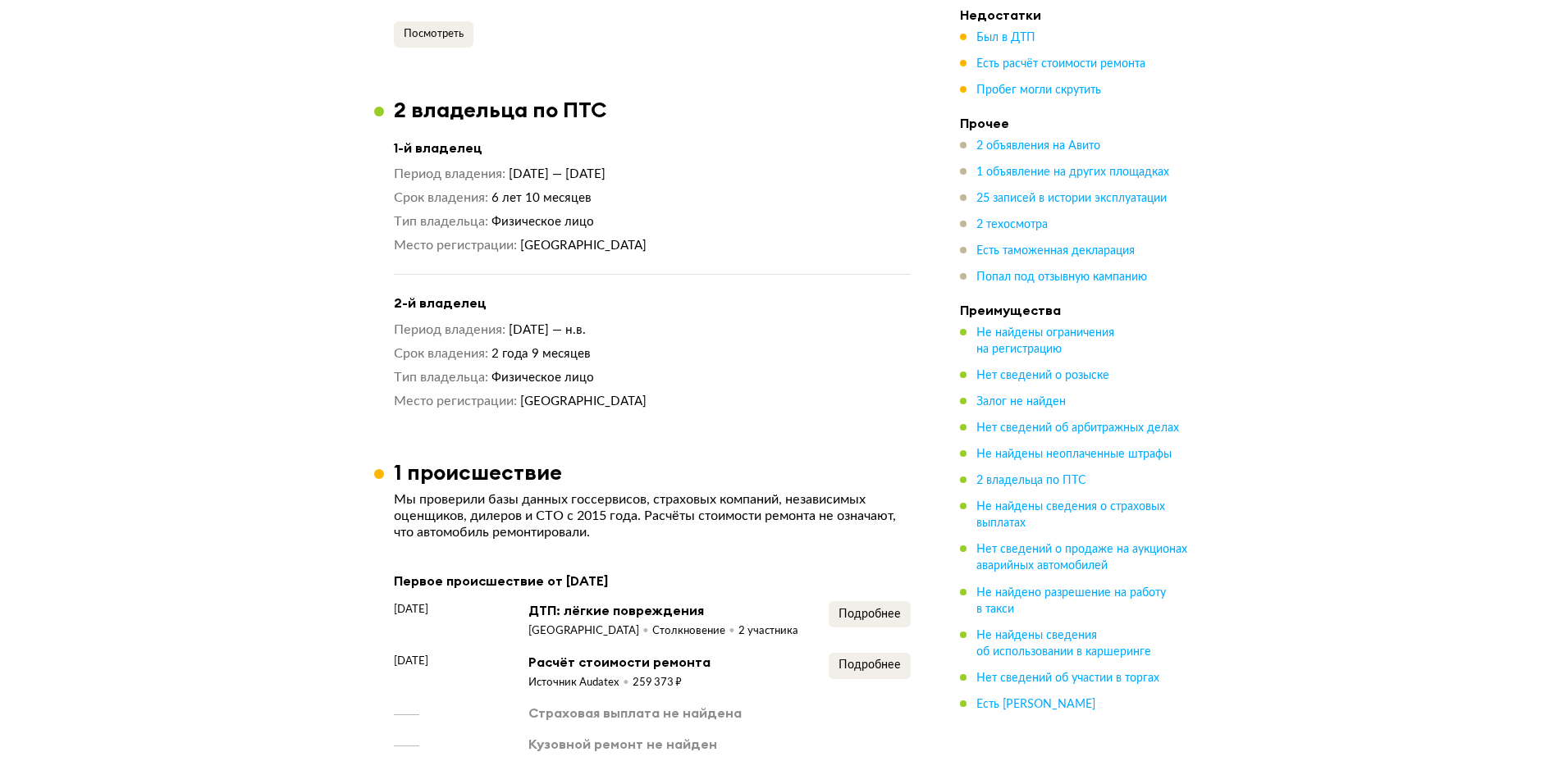
scroll to position [0, 0]
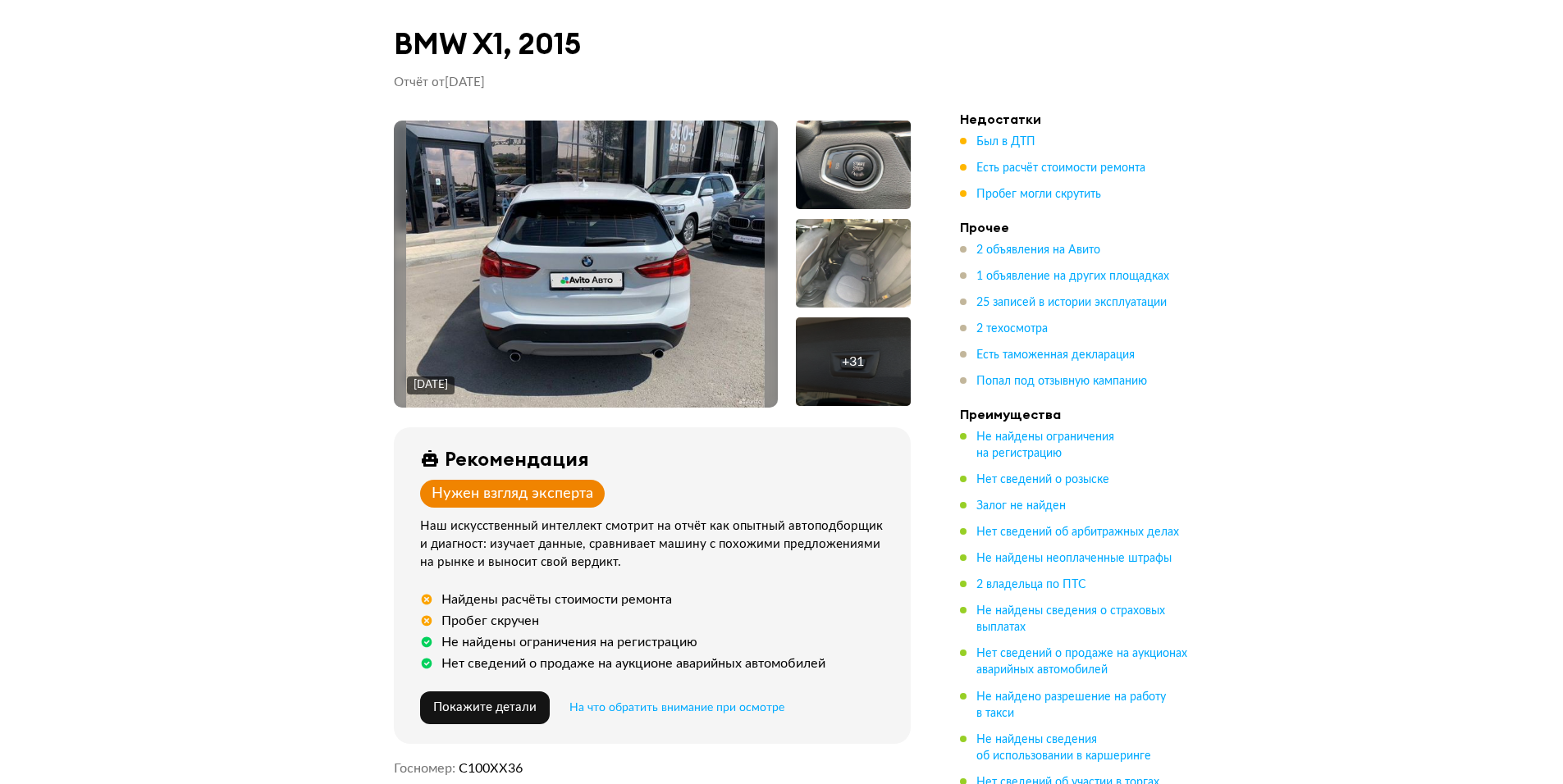
drag, startPoint x: 1501, startPoint y: 629, endPoint x: 1310, endPoint y: 248, distance: 426.2
click at [1028, 590] on span "2 владельца по ПТС" at bounding box center [1031, 585] width 110 height 12
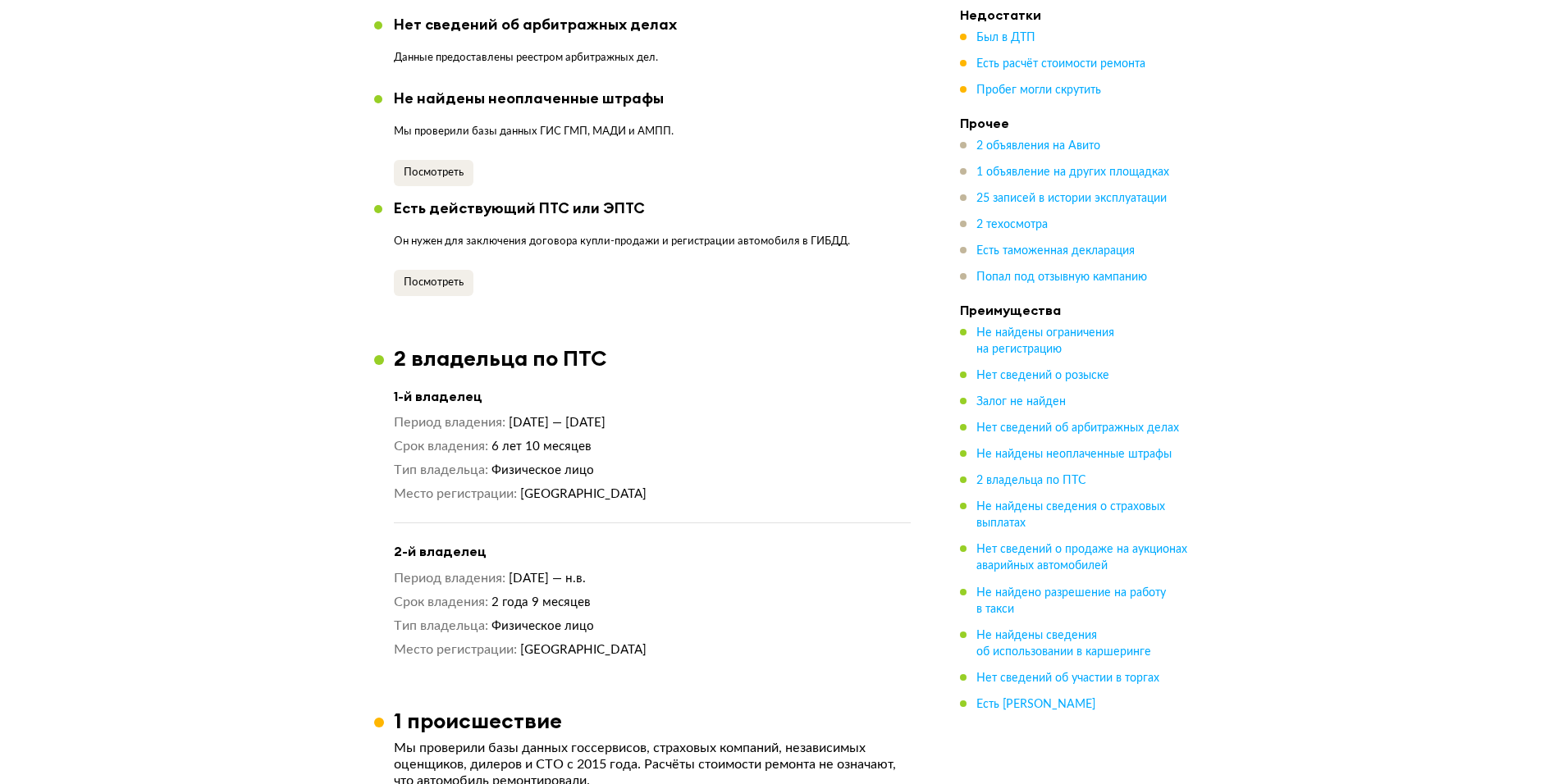
scroll to position [1765, 0]
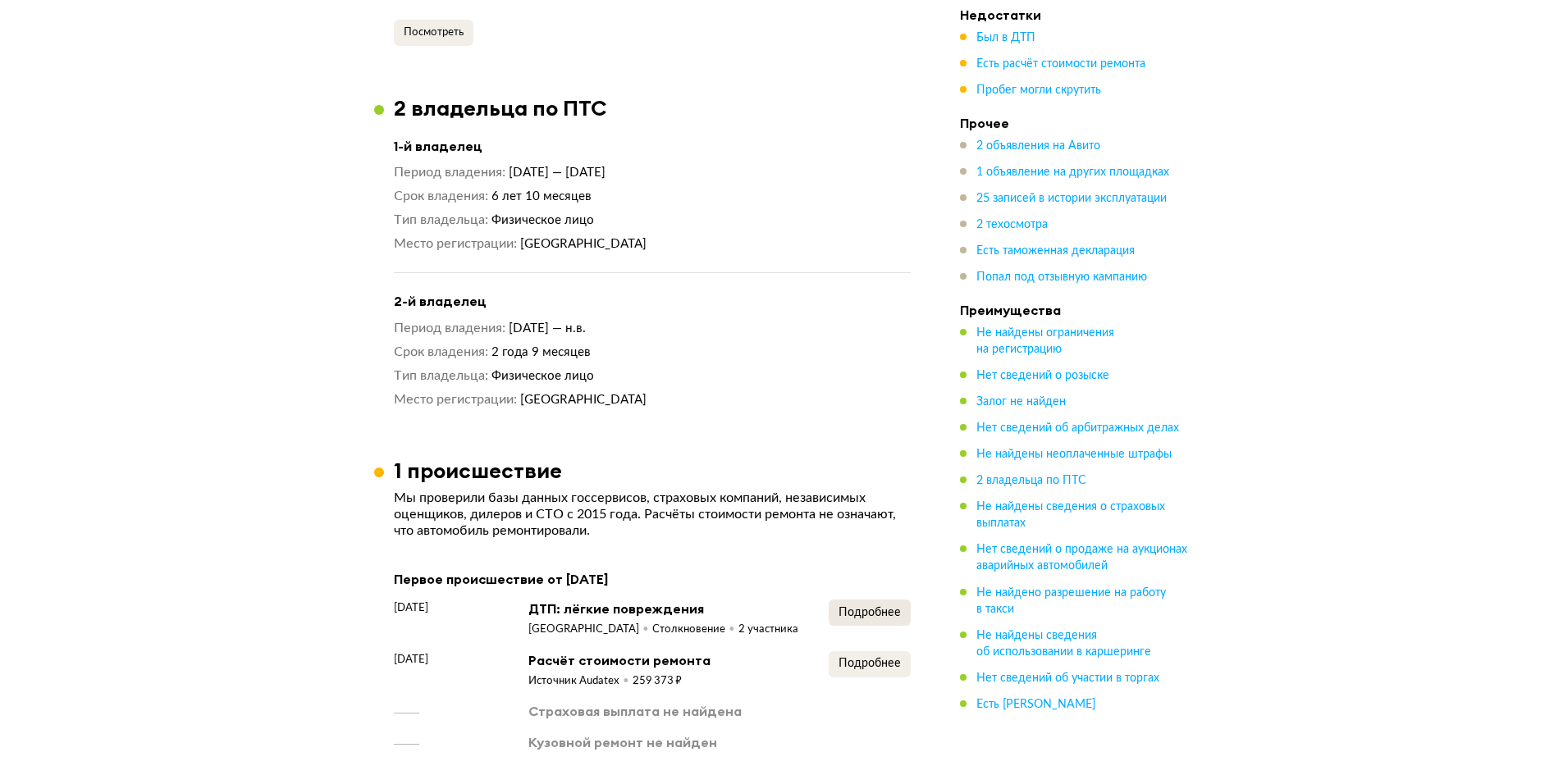
drag, startPoint x: 855, startPoint y: 613, endPoint x: 862, endPoint y: 606, distance: 9.9
click at [860, 609] on div "Подробнее" at bounding box center [869, 618] width 82 height 38
click at [864, 604] on button "Подробнее" at bounding box center [869, 613] width 82 height 26
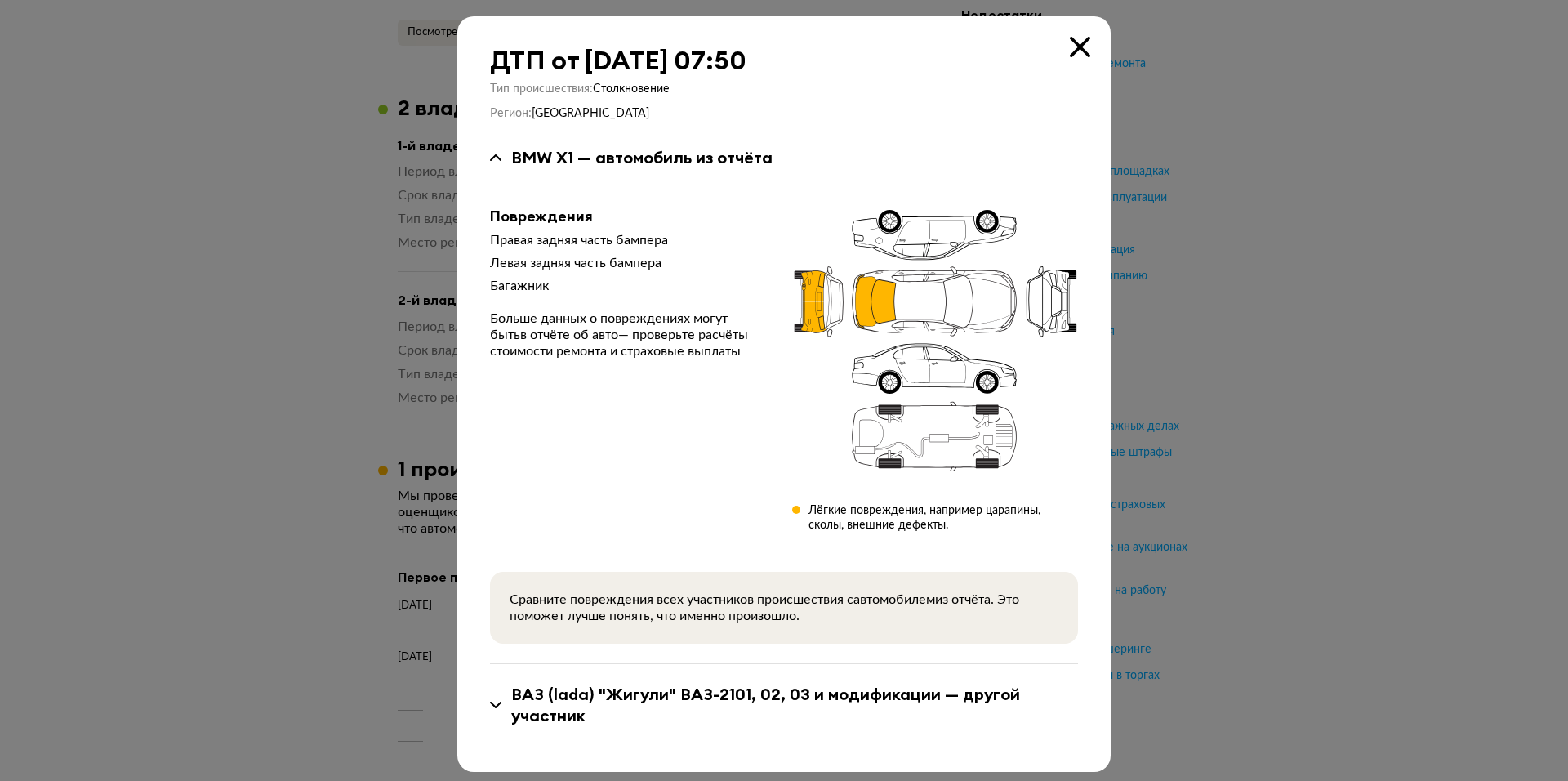
click at [1304, 541] on div at bounding box center [784, 390] width 1568 height 781
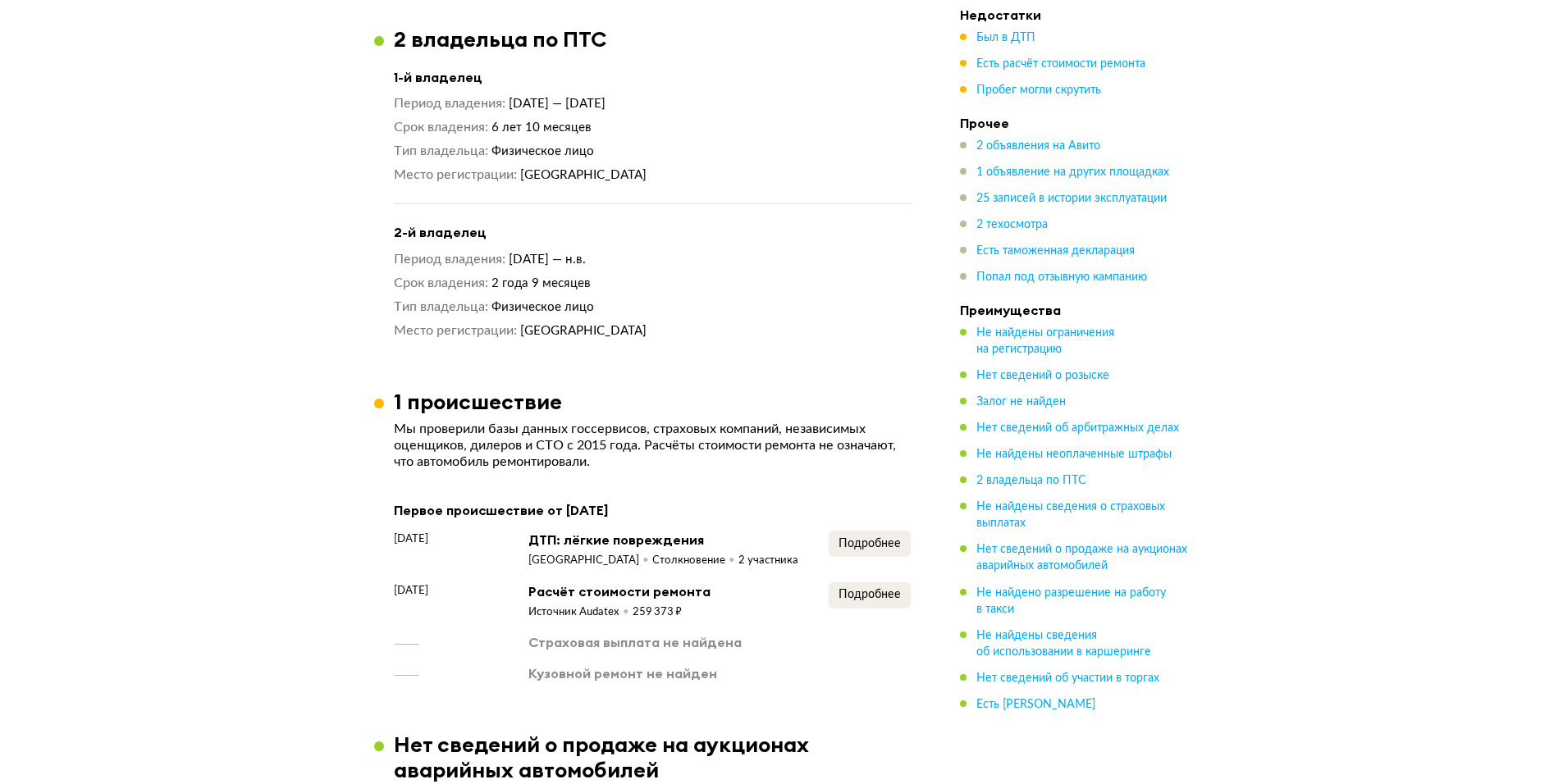
scroll to position [1847, 0]
